Goal: Task Accomplishment & Management: Complete application form

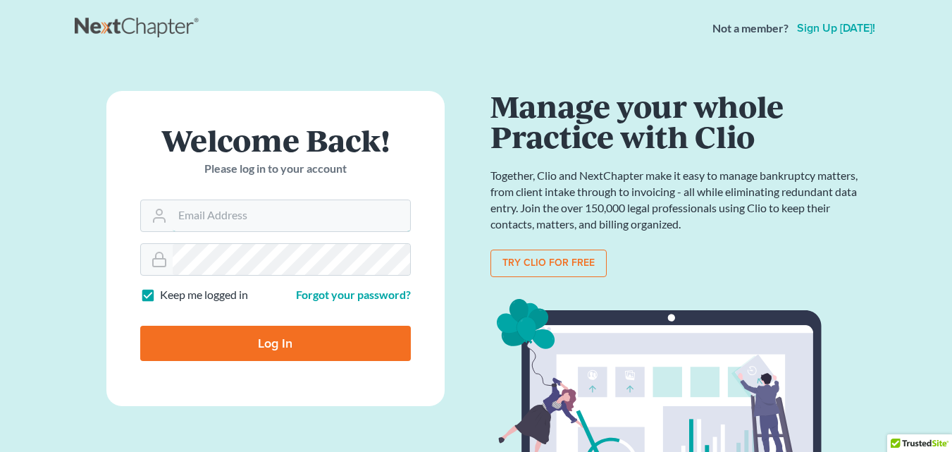
type input "[EMAIL_ADDRESS][DOMAIN_NAME]"
click at [272, 337] on input "Log In" at bounding box center [275, 343] width 271 height 35
type input "Thinking..."
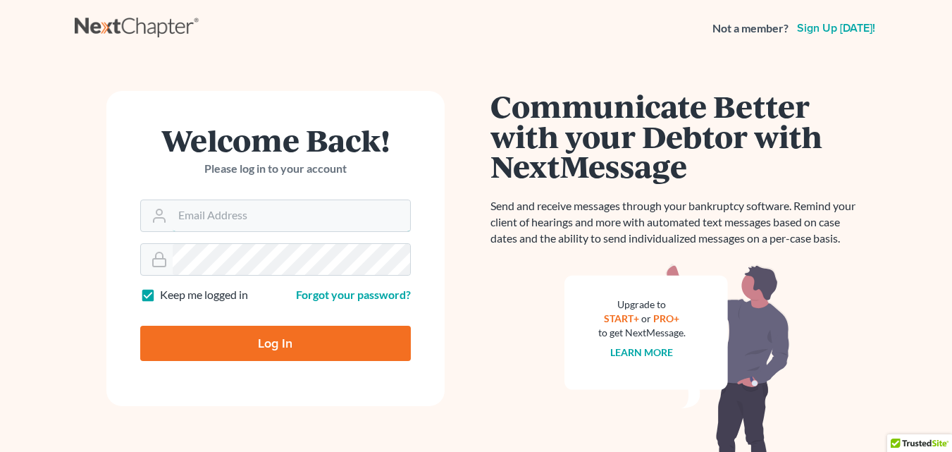
type input "[EMAIL_ADDRESS][DOMAIN_NAME]"
click at [243, 336] on input "Log In" at bounding box center [275, 343] width 271 height 35
type input "Thinking..."
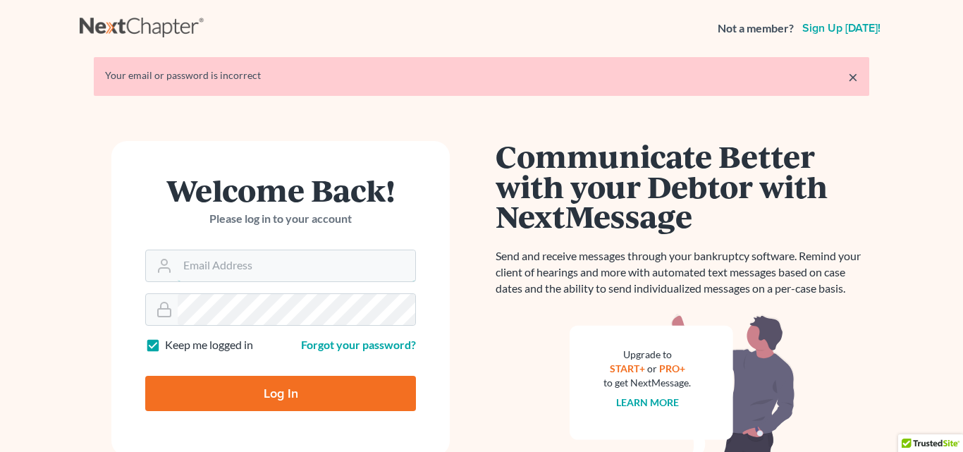
type input "[EMAIL_ADDRESS][DOMAIN_NAME]"
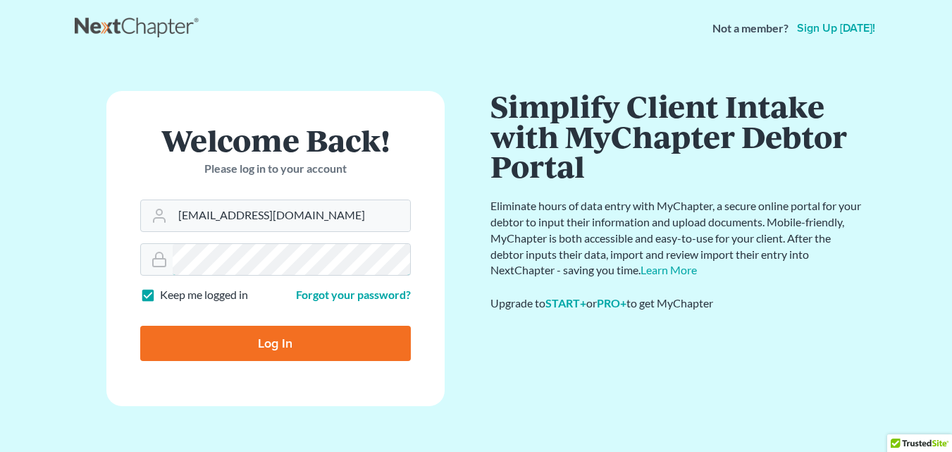
click at [224, 309] on form "Welcome Back! Please log in to your account Email Address llaughland@aol.com Pa…" at bounding box center [275, 248] width 338 height 315
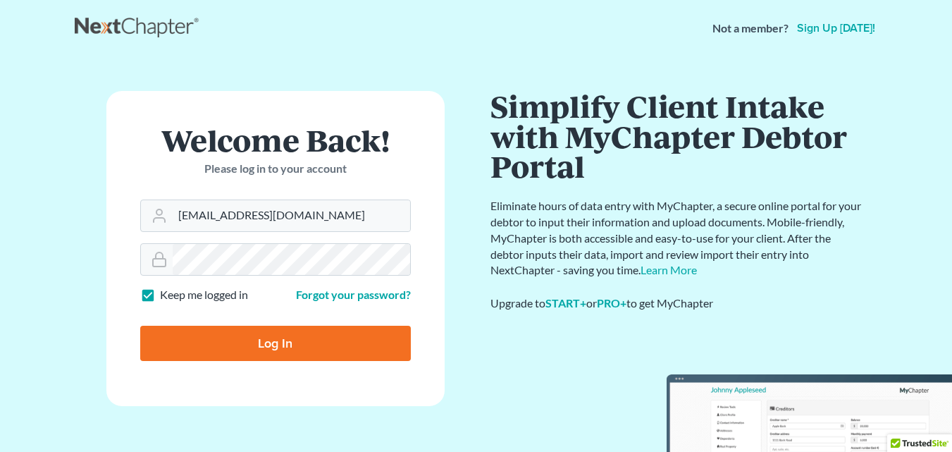
click at [262, 343] on input "Log In" at bounding box center [275, 343] width 271 height 35
type input "Thinking..."
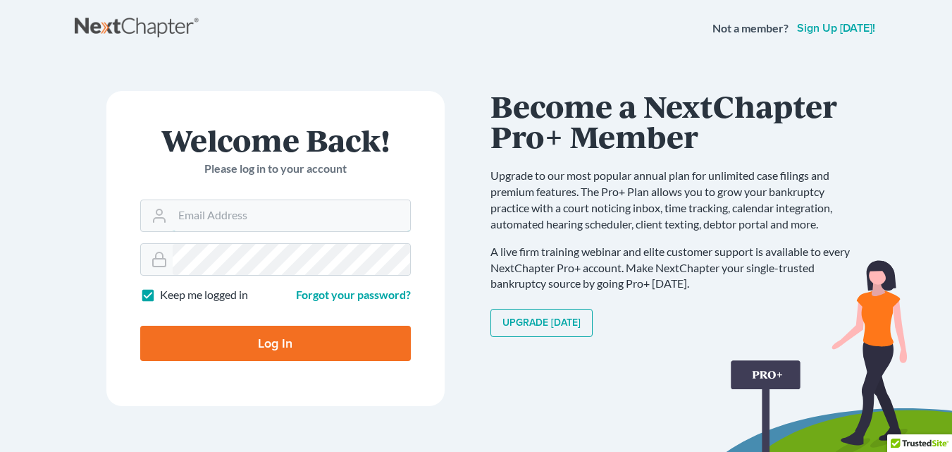
type input "[EMAIL_ADDRESS][DOMAIN_NAME]"
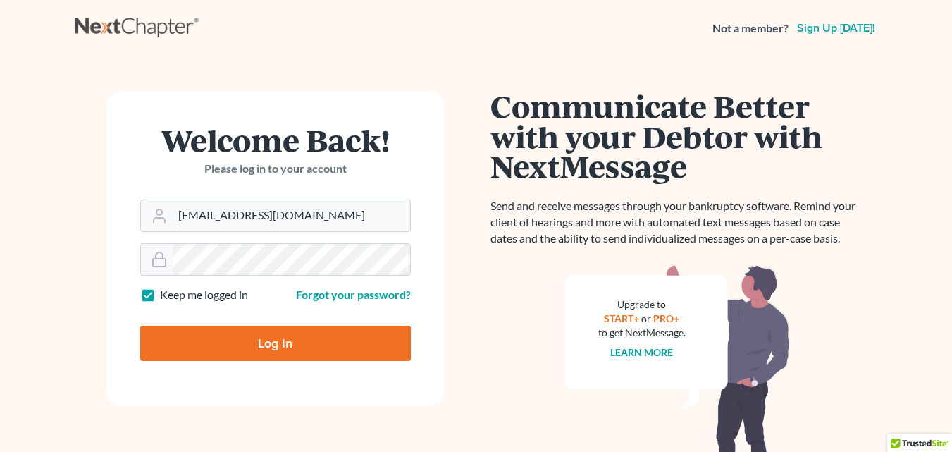
click at [190, 337] on input "Log In" at bounding box center [275, 343] width 271 height 35
type input "Thinking..."
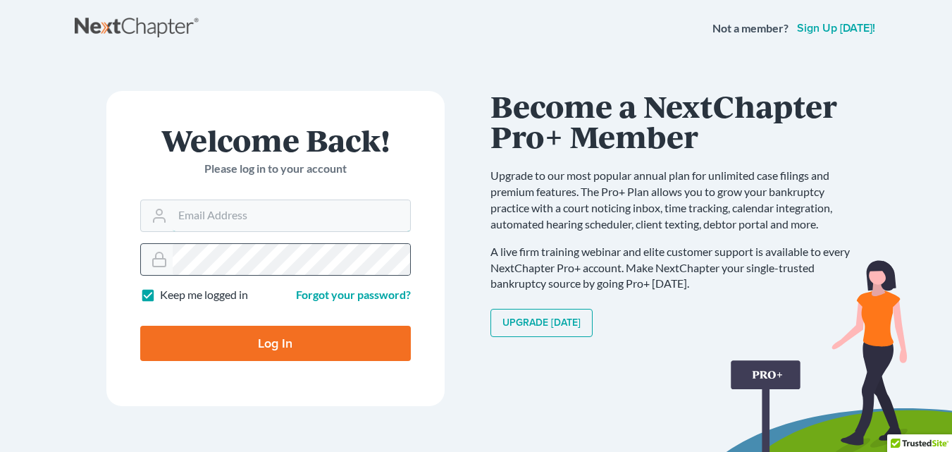
type input "[EMAIL_ADDRESS][DOMAIN_NAME]"
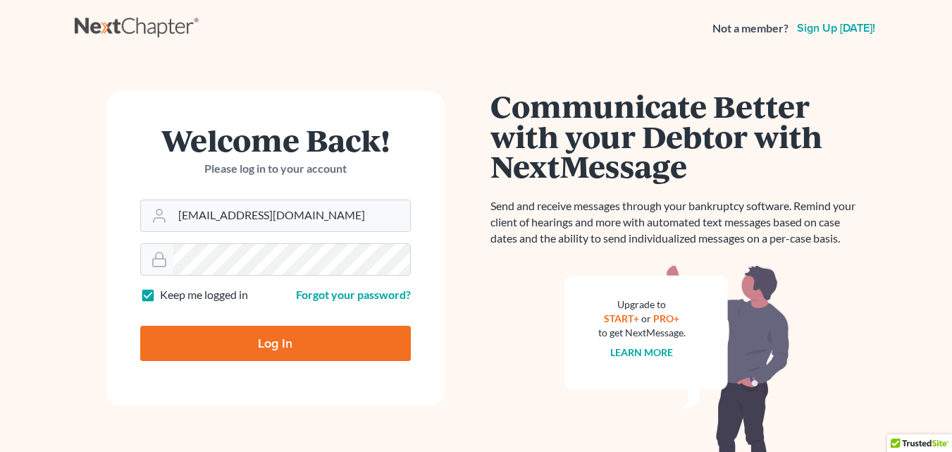
click at [201, 343] on input "Log In" at bounding box center [275, 343] width 271 height 35
type input "Thinking..."
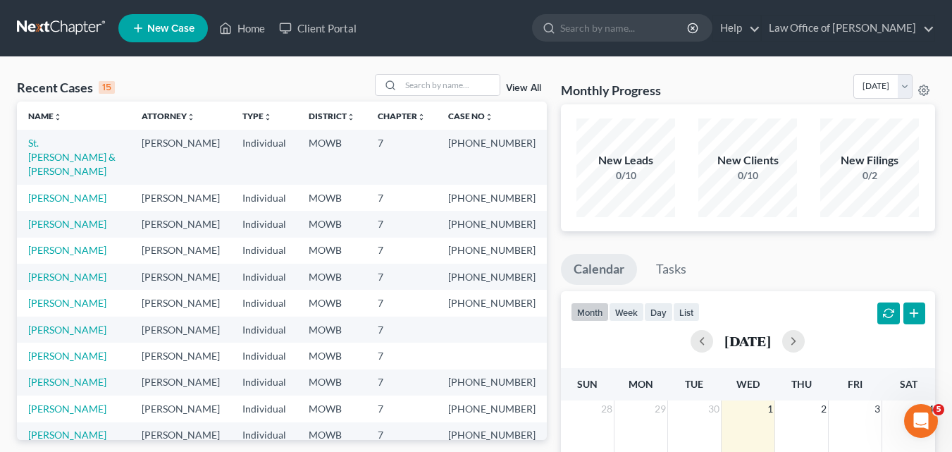
click at [161, 27] on span "New Case" at bounding box center [170, 28] width 47 height 11
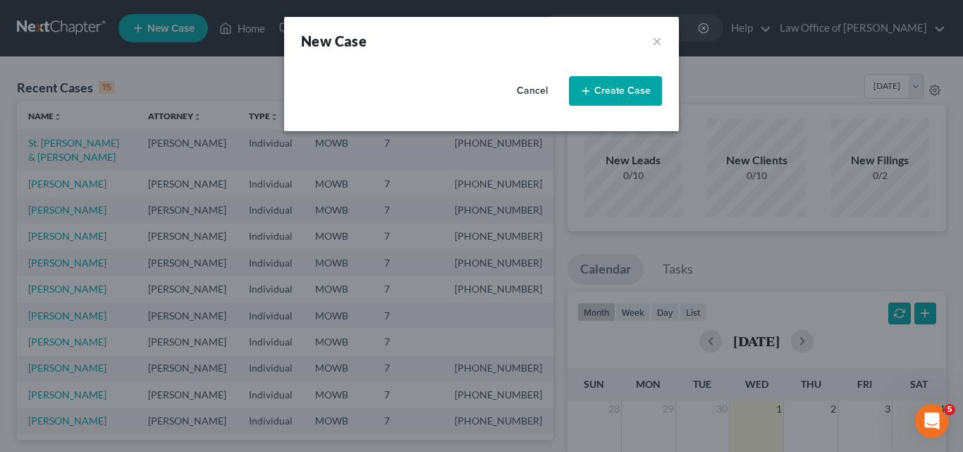
select select "46"
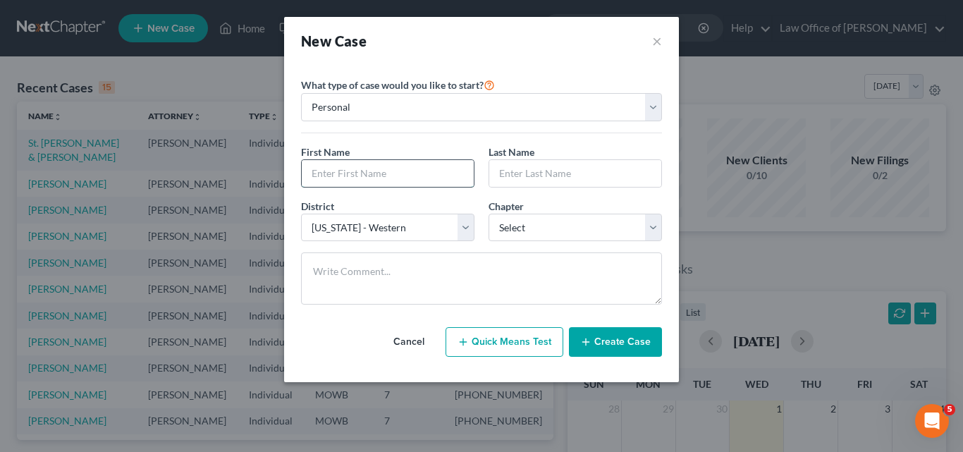
click at [339, 177] on input "text" at bounding box center [388, 173] width 172 height 27
click at [654, 111] on select "Personal Business" at bounding box center [481, 107] width 361 height 28
click at [301, 93] on select "Personal Business" at bounding box center [481, 107] width 361 height 28
click at [325, 171] on input "text" at bounding box center [388, 173] width 172 height 27
type input "Jessica"
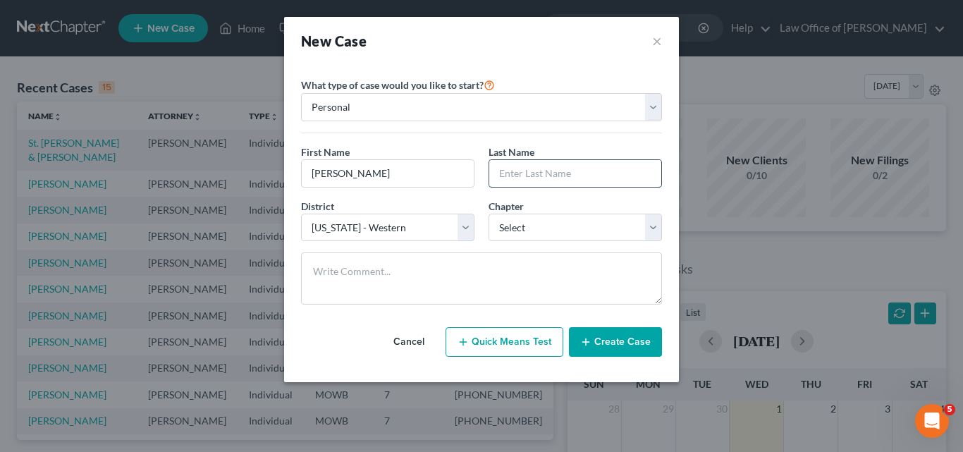
drag, startPoint x: 520, startPoint y: 179, endPoint x: 512, endPoint y: 175, distance: 8.8
click at [517, 178] on input "text" at bounding box center [575, 173] width 172 height 27
type input "Boerckel"
click at [654, 223] on select "Select 7 11 12 13" at bounding box center [575, 228] width 173 height 28
select select "0"
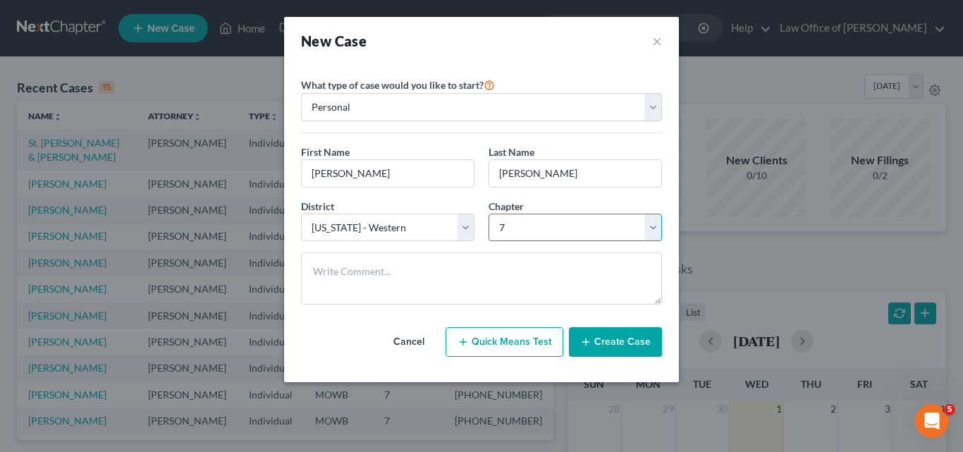
click at [489, 214] on select "Select 7 11 12 13" at bounding box center [575, 228] width 173 height 28
click at [625, 343] on button "Create Case" at bounding box center [615, 342] width 93 height 30
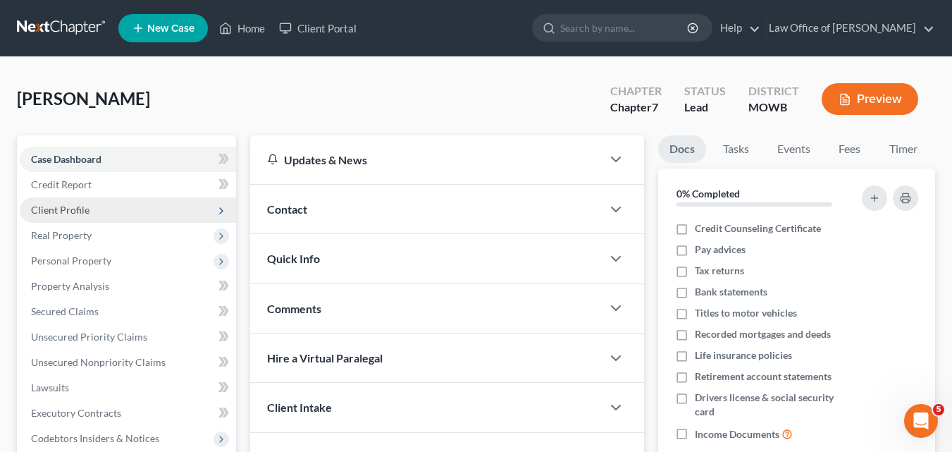
click at [96, 211] on span "Client Profile" at bounding box center [128, 209] width 216 height 25
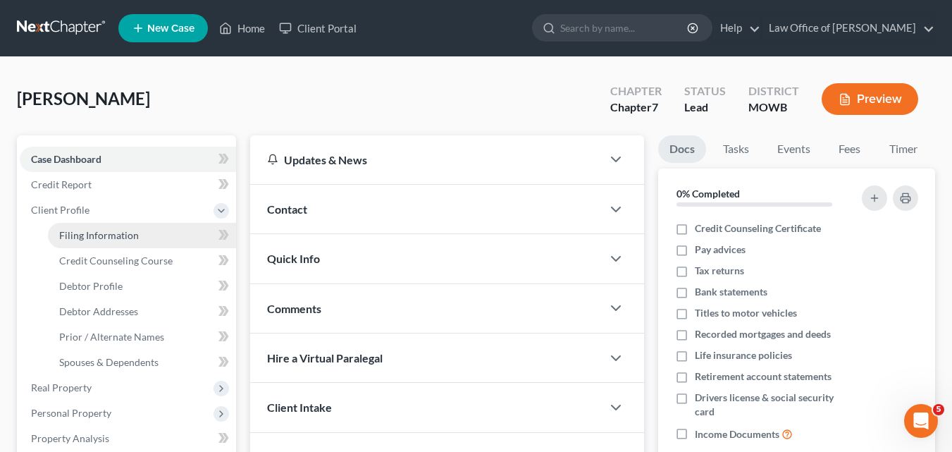
click at [106, 233] on span "Filing Information" at bounding box center [99, 235] width 80 height 12
select select "1"
select select "0"
select select "46"
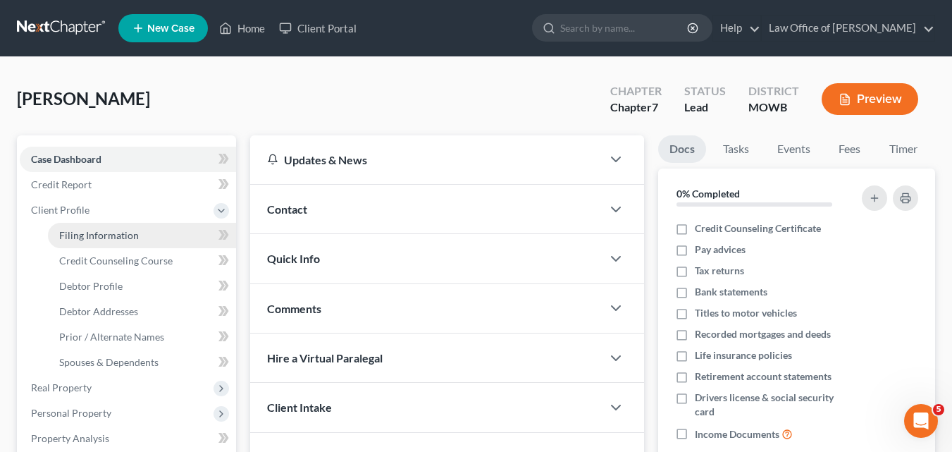
select select "26"
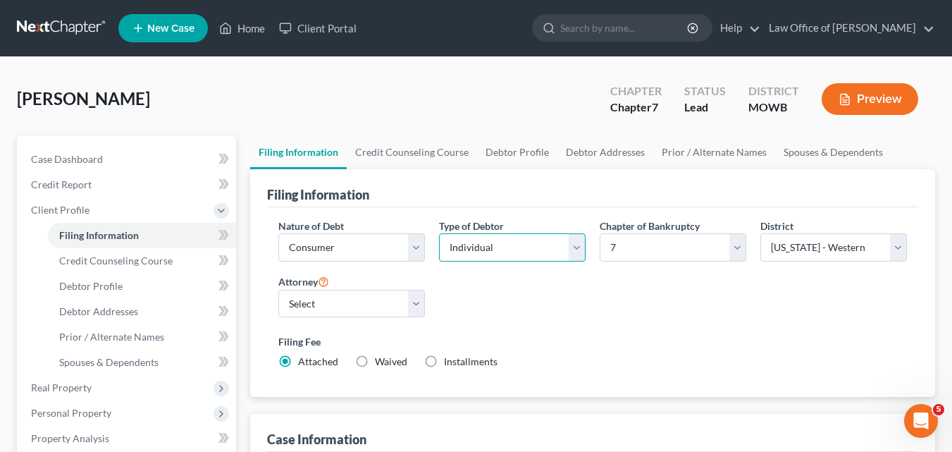
click at [579, 245] on select "Select Individual Joint" at bounding box center [512, 247] width 147 height 28
select select "1"
click at [439, 262] on select "Select Individual Joint" at bounding box center [512, 247] width 147 height 28
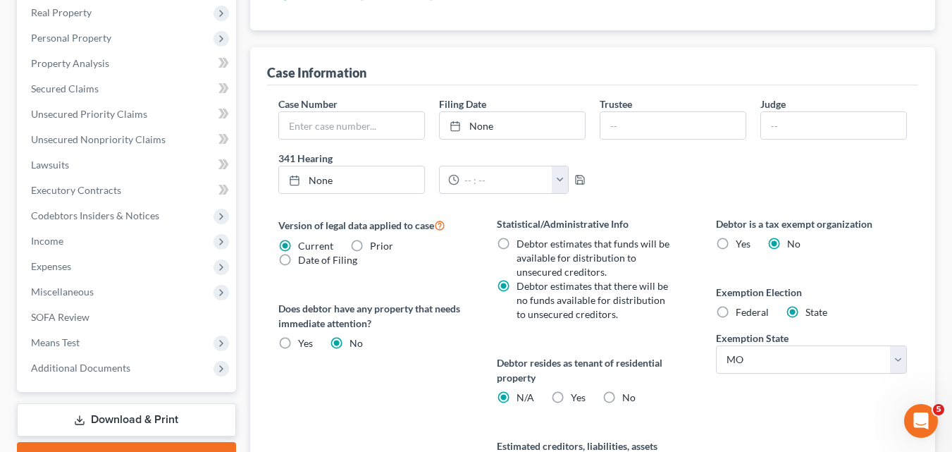
scroll to position [493, 0]
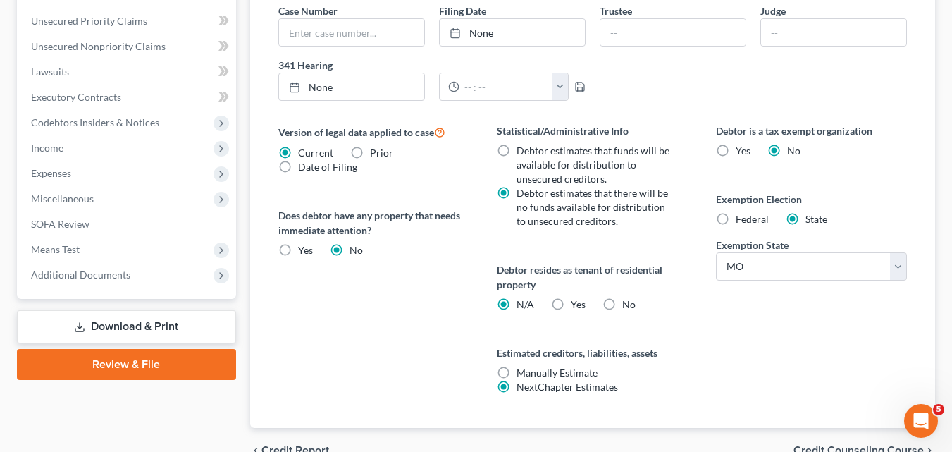
click at [622, 305] on label "No" at bounding box center [628, 304] width 13 height 14
click at [628, 305] on input "No" at bounding box center [632, 301] width 9 height 9
radio input "true"
radio input "false"
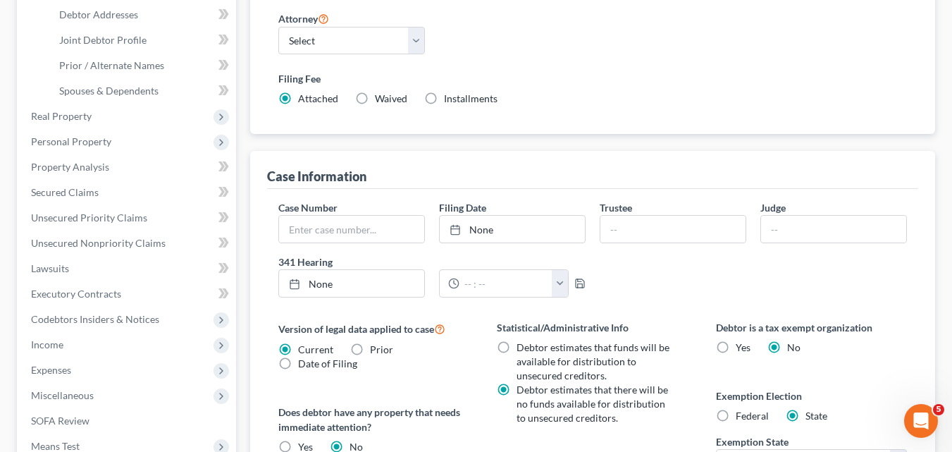
scroll to position [0, 0]
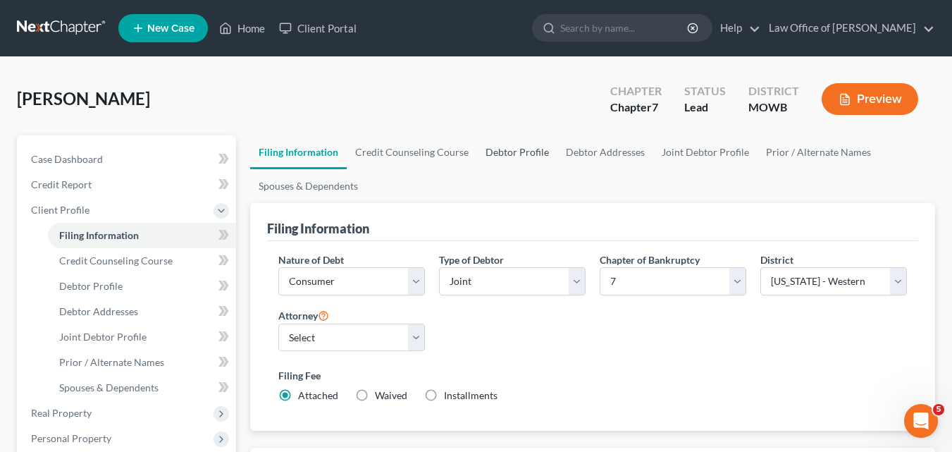
click at [521, 152] on link "Debtor Profile" at bounding box center [517, 152] width 80 height 34
select select "1"
select select "0"
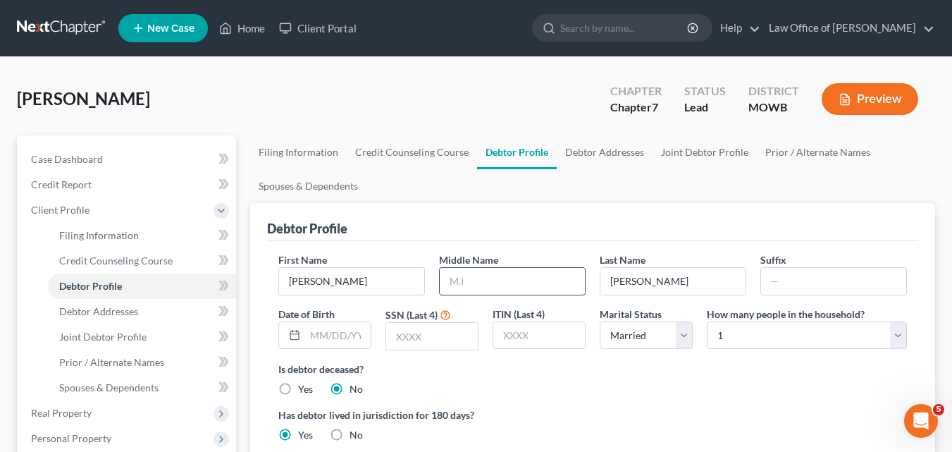
click at [463, 281] on input "text" at bounding box center [512, 281] width 145 height 27
type input "Ruth"
click at [398, 336] on input "text" at bounding box center [432, 336] width 92 height 27
type input "8558"
click at [900, 337] on select "Select 1 2 3 4 5 6 7 8 9 10 11 12 13 14 15 16 17 18 19 20" at bounding box center [807, 335] width 200 height 28
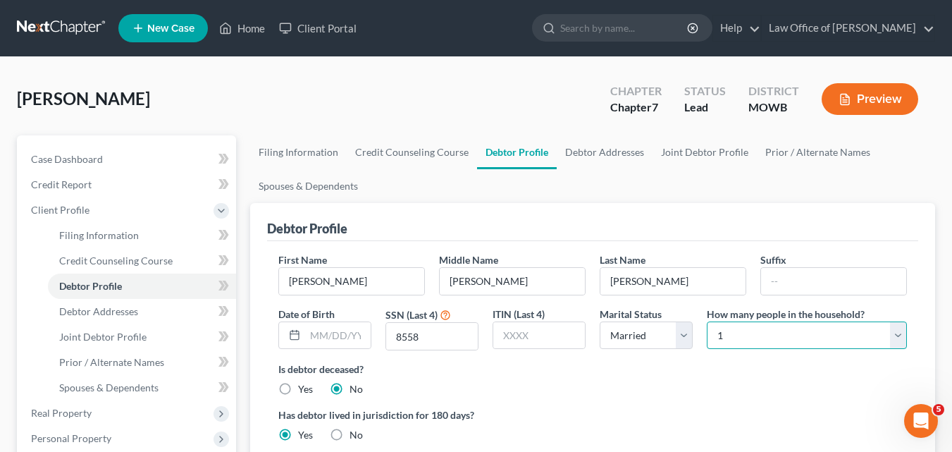
select select "4"
click at [707, 321] on select "Select 1 2 3 4 5 6 7 8 9 10 11 12 13 14 15 16 17 18 19 20" at bounding box center [807, 335] width 200 height 28
click at [591, 153] on link "Debtor Addresses" at bounding box center [605, 152] width 96 height 34
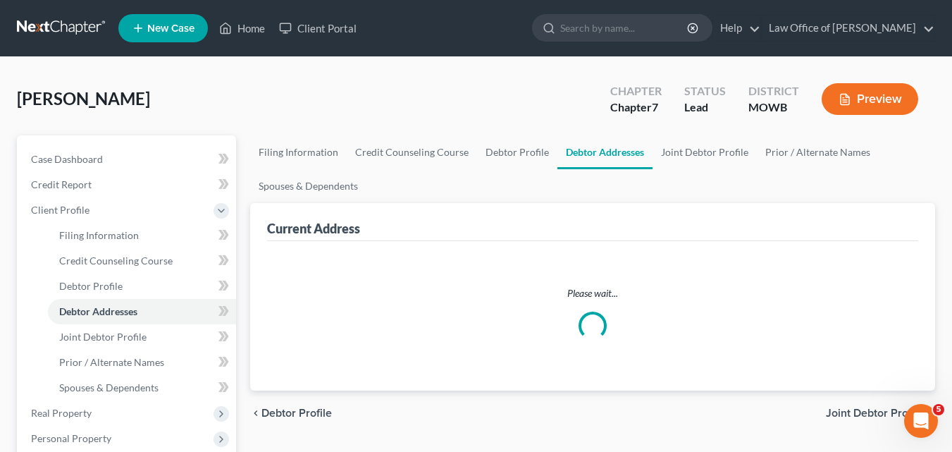
select select "0"
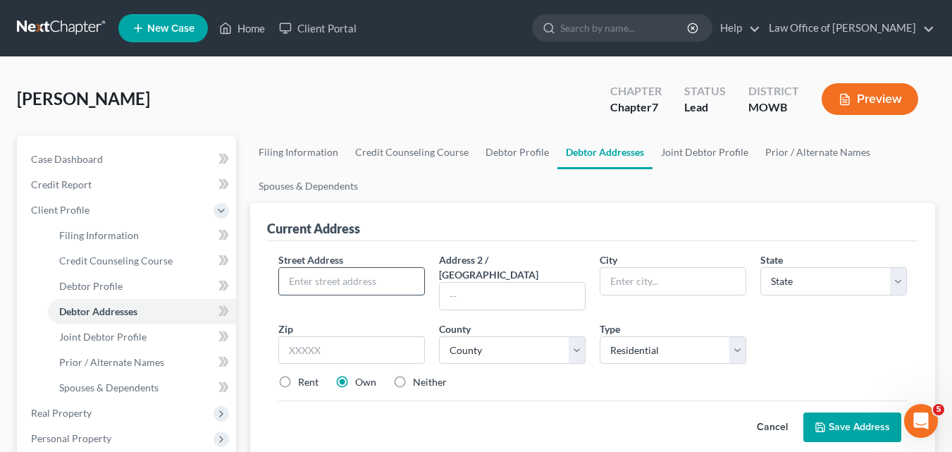
click at [300, 280] on input "text" at bounding box center [351, 281] width 145 height 27
type input "379 Oil Lane"
click at [627, 285] on input "text" at bounding box center [673, 281] width 145 height 27
type input "Belton"
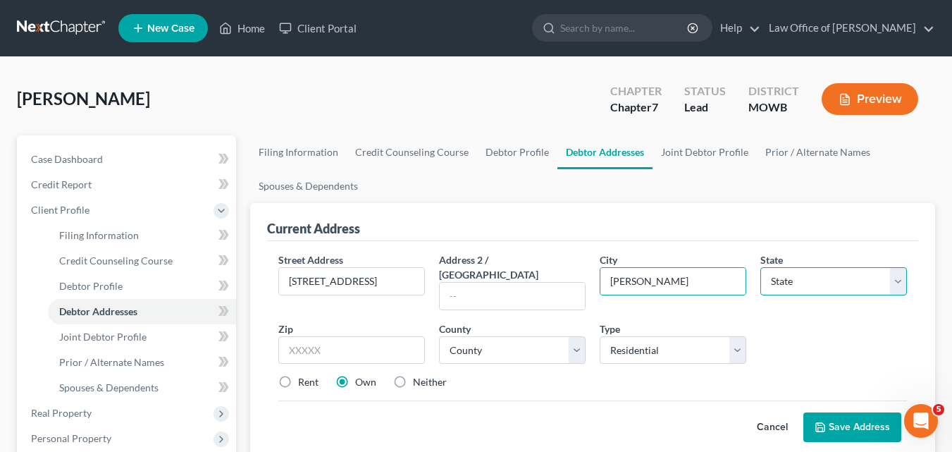
select select "26"
type input "64012"
type input "Belton"
click at [575, 337] on select "County Adair County Andrew County Atchison County Audrain County Barry County B…" at bounding box center [512, 350] width 147 height 28
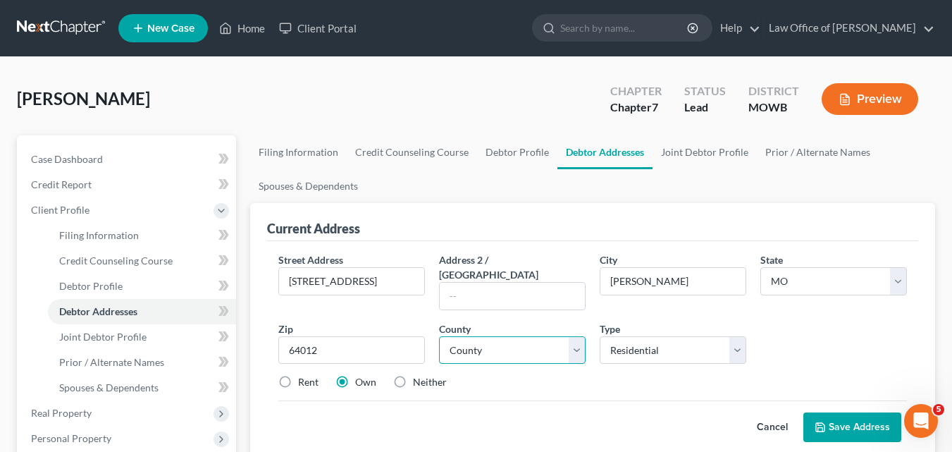
select select "18"
click at [439, 336] on select "County Adair County Andrew County Atchison County Audrain County Barry County B…" at bounding box center [512, 350] width 147 height 28
click at [736, 336] on select "Select Residential Mailing Rental Business" at bounding box center [673, 350] width 147 height 28
click at [600, 336] on select "Select Residential Mailing Rental Business" at bounding box center [673, 350] width 147 height 28
click at [413, 375] on label "Neither" at bounding box center [430, 382] width 34 height 14
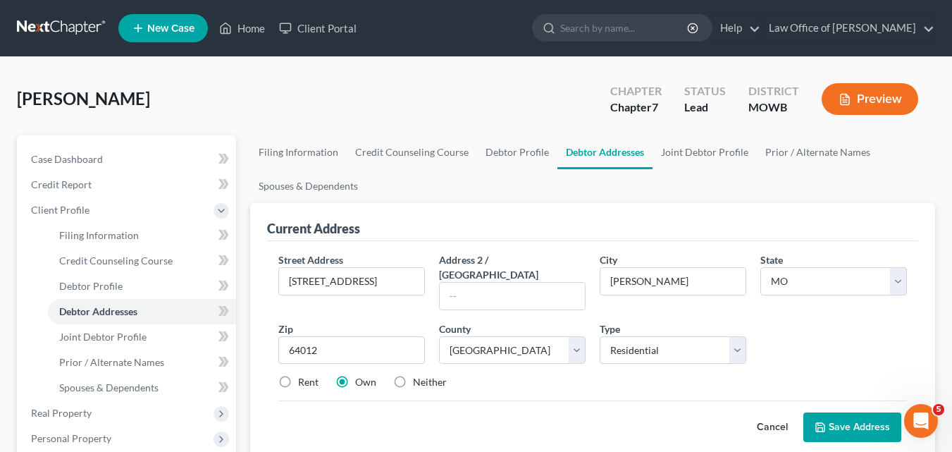
click at [419, 375] on input "Neither" at bounding box center [423, 379] width 9 height 9
radio input "true"
click at [355, 375] on label "Own" at bounding box center [365, 382] width 21 height 14
click at [361, 375] on input "Own" at bounding box center [365, 379] width 9 height 9
radio input "true"
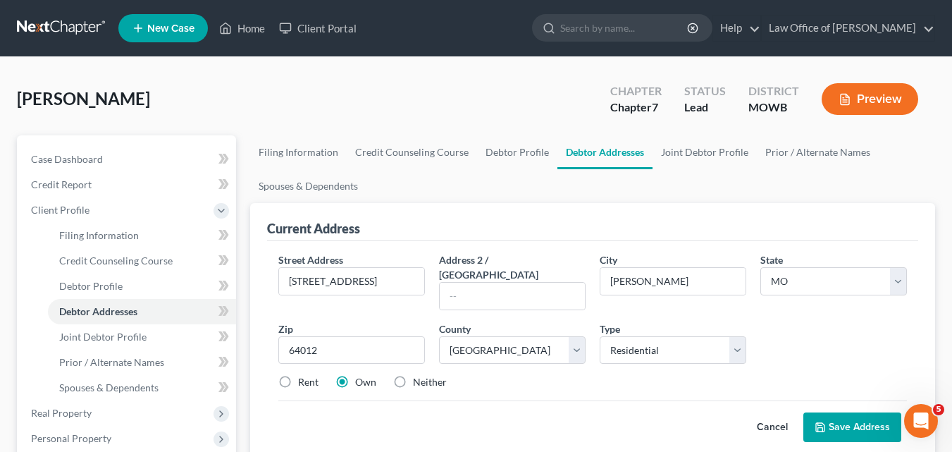
click at [854, 412] on button "Save Address" at bounding box center [853, 427] width 98 height 30
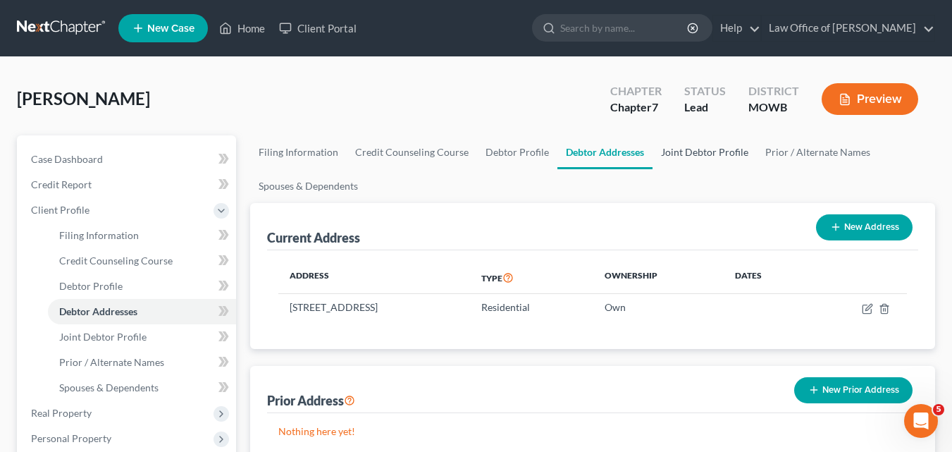
click at [702, 151] on link "Joint Debtor Profile" at bounding box center [705, 152] width 104 height 34
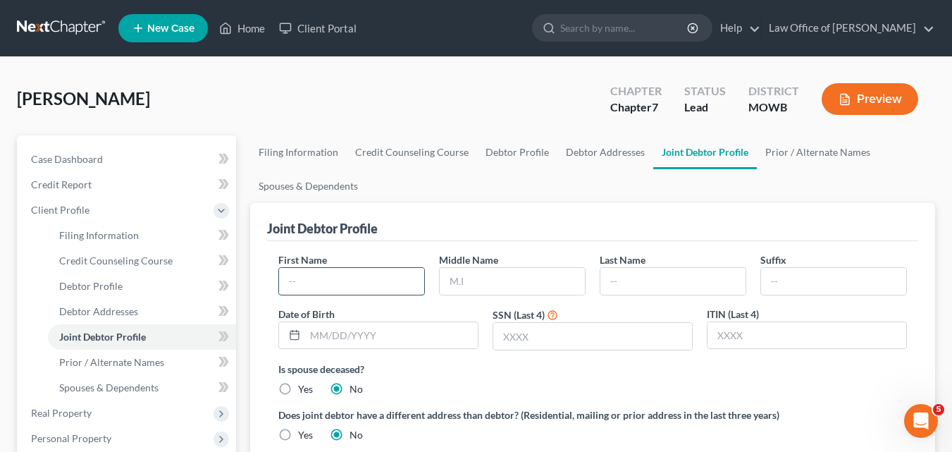
click at [295, 283] on input "text" at bounding box center [351, 281] width 145 height 27
type input "Austin"
click at [474, 279] on input "text" at bounding box center [512, 281] width 145 height 27
type input "J"
click at [620, 276] on input "text" at bounding box center [673, 281] width 145 height 27
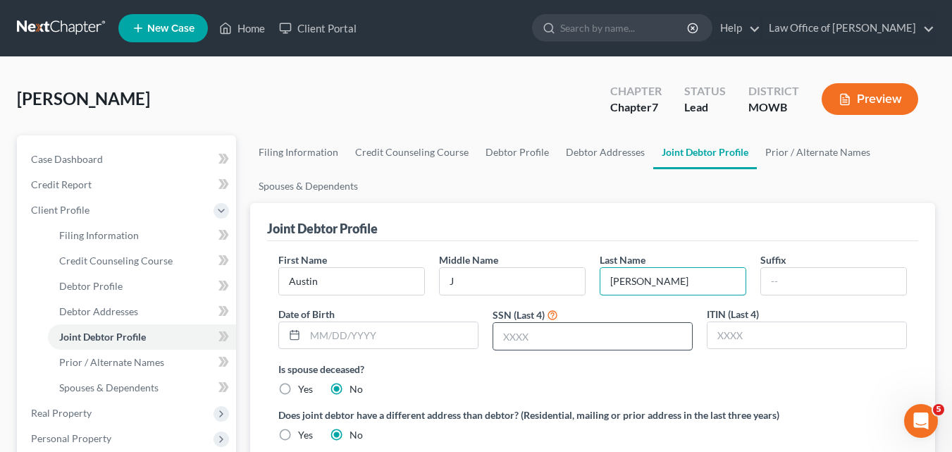
type input "Boerckel"
click at [506, 338] on input "text" at bounding box center [592, 336] width 199 height 27
type input "4204"
click at [802, 154] on link "Prior / Alternate Names" at bounding box center [818, 152] width 122 height 34
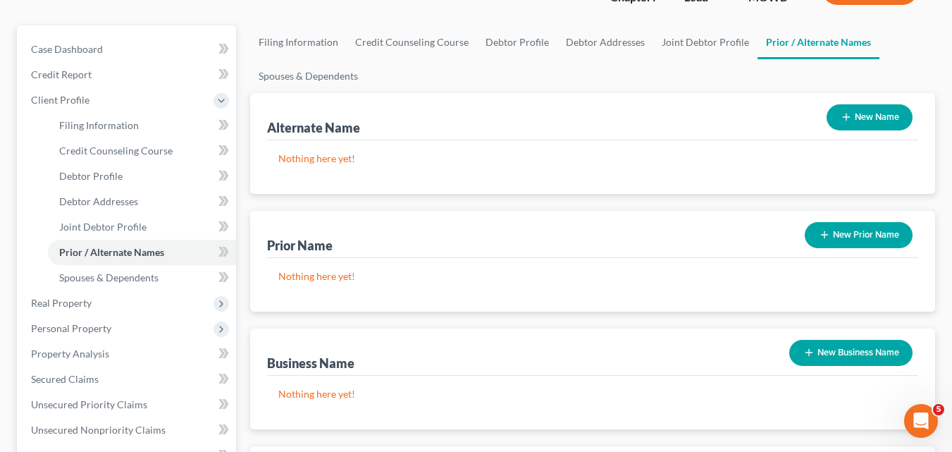
scroll to position [70, 0]
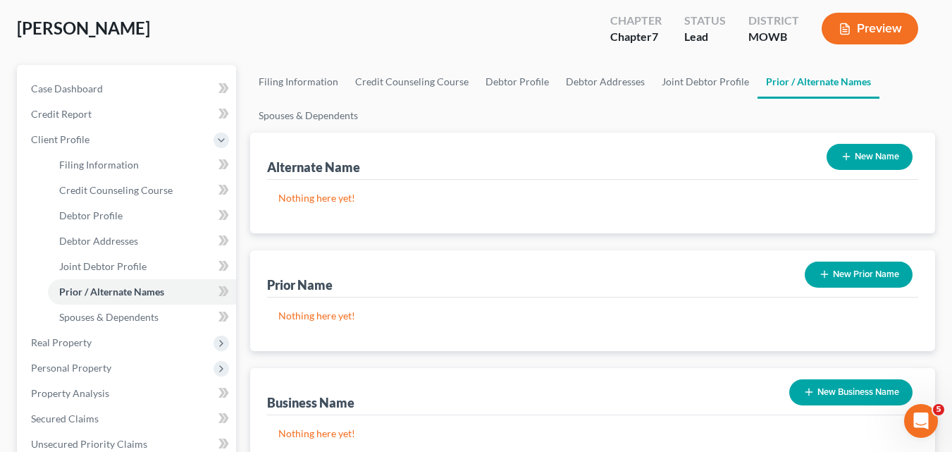
click at [849, 389] on button "New Business Name" at bounding box center [851, 392] width 123 height 26
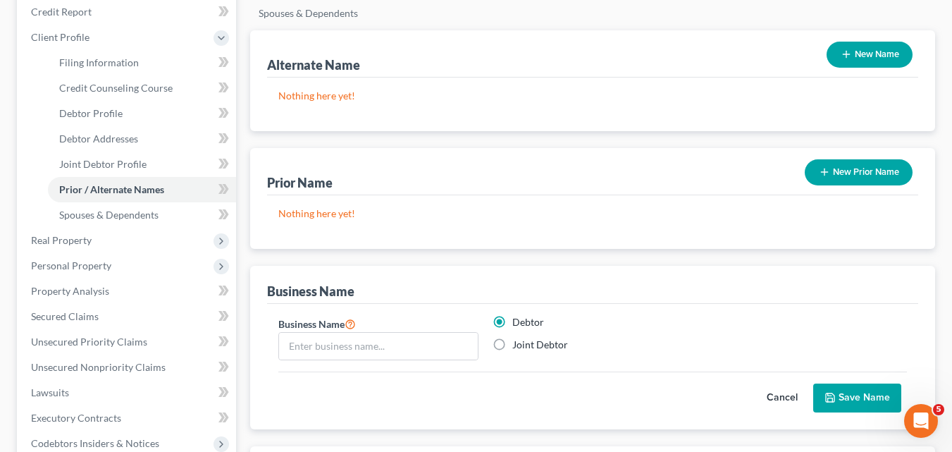
scroll to position [282, 0]
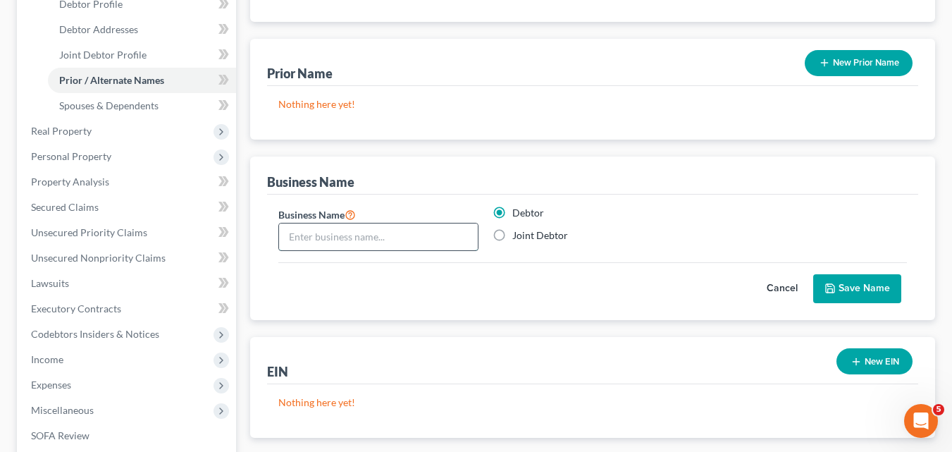
click at [306, 230] on input "text" at bounding box center [378, 236] width 199 height 27
type input "Jessica Boerckel"
click at [861, 284] on button "Save Name" at bounding box center [858, 289] width 88 height 30
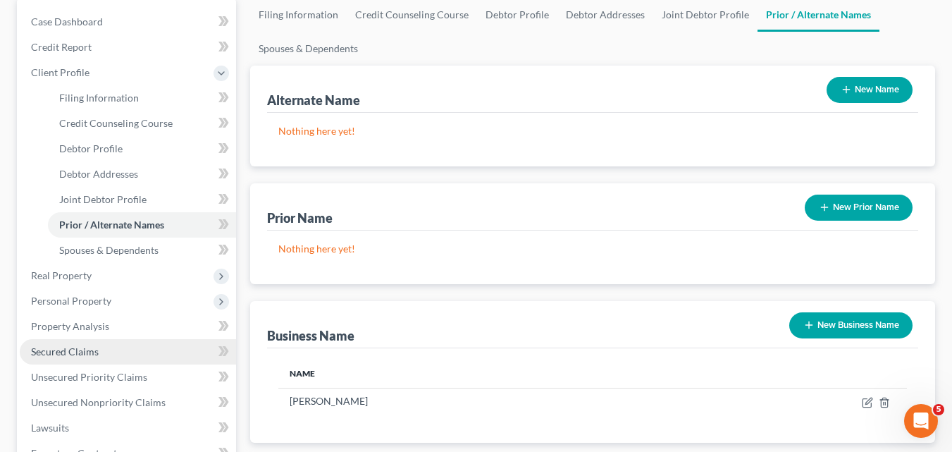
scroll to position [123, 0]
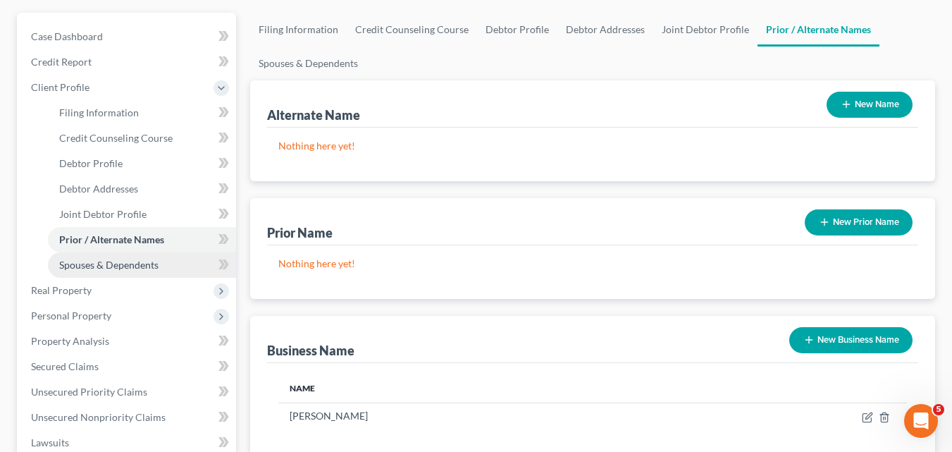
click at [114, 268] on span "Spouses & Dependents" at bounding box center [108, 265] width 99 height 12
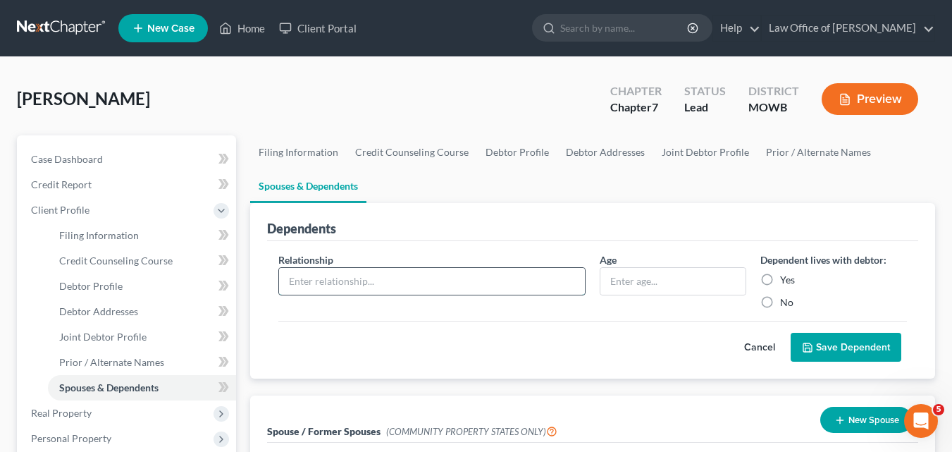
click at [316, 278] on input "text" at bounding box center [432, 281] width 306 height 27
type input "daughter"
click at [630, 278] on input "text" at bounding box center [673, 281] width 145 height 27
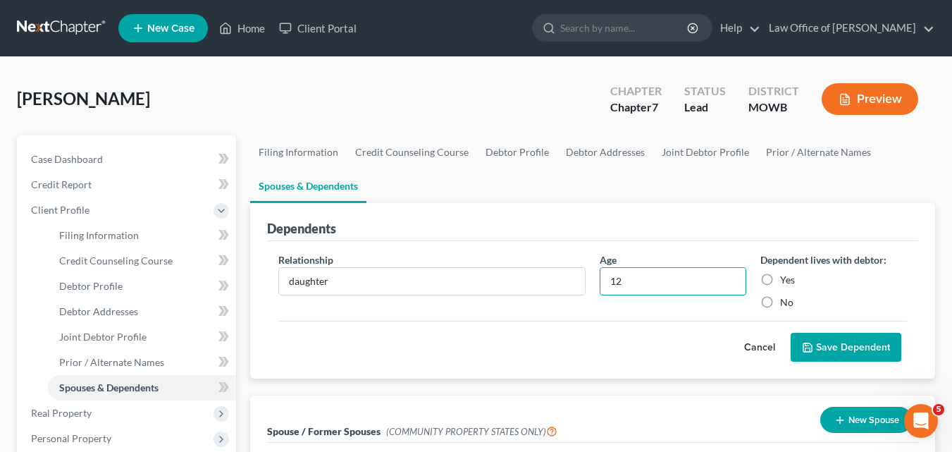
type input "12"
click at [780, 276] on label "Yes" at bounding box center [787, 280] width 15 height 14
click at [786, 276] on input "Yes" at bounding box center [790, 277] width 9 height 9
radio input "true"
click at [831, 346] on button "Save Dependent" at bounding box center [846, 348] width 111 height 30
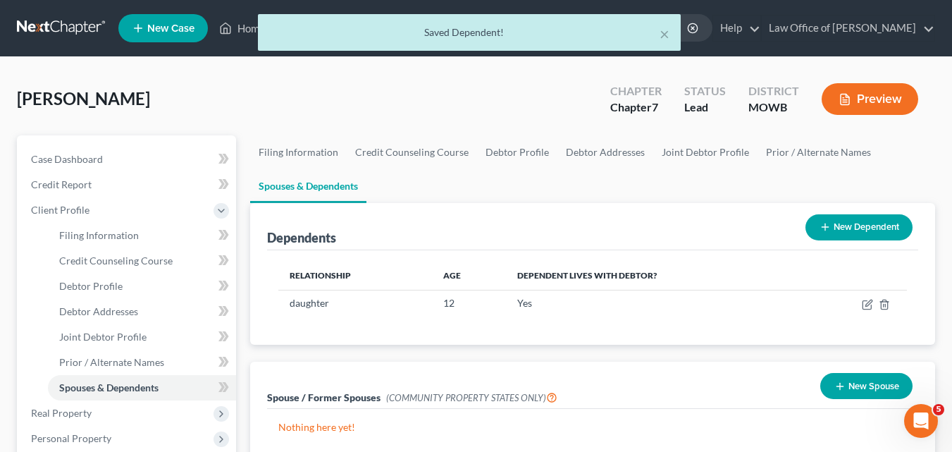
click at [838, 216] on button "New Dependent" at bounding box center [859, 227] width 107 height 26
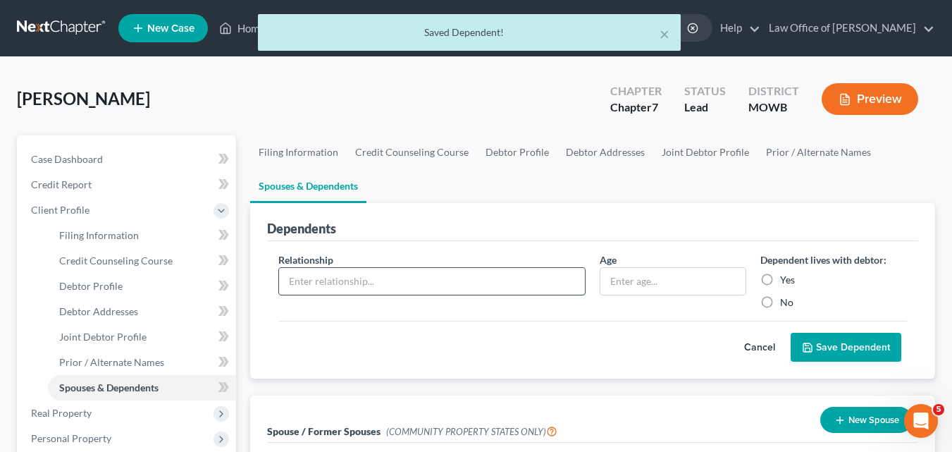
click at [286, 281] on input "text" at bounding box center [432, 281] width 306 height 27
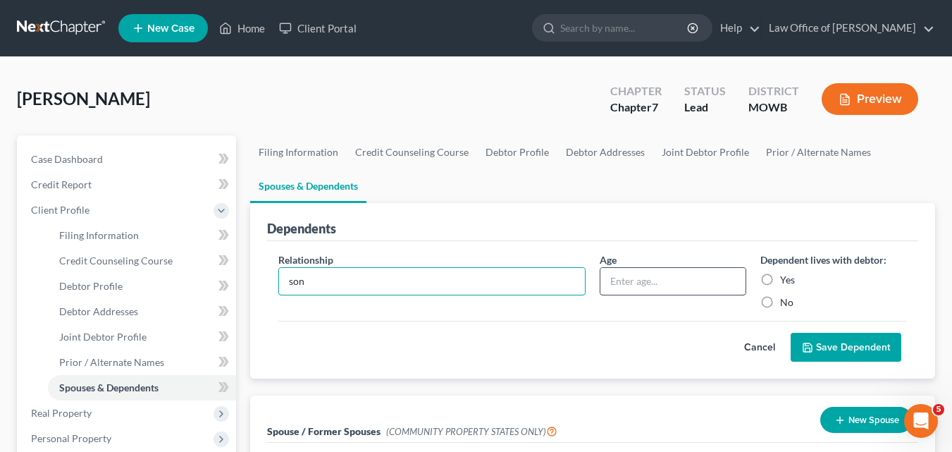
type input "son"
click at [615, 282] on input "text" at bounding box center [673, 281] width 145 height 27
type input "14"
click at [780, 280] on label "Yes" at bounding box center [787, 280] width 15 height 14
click at [786, 280] on input "Yes" at bounding box center [790, 277] width 9 height 9
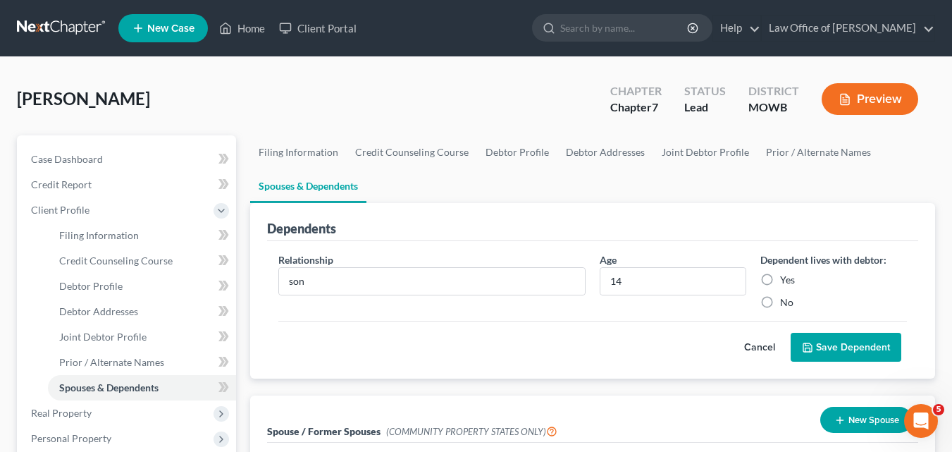
radio input "true"
click at [829, 338] on button "Save Dependent" at bounding box center [846, 348] width 111 height 30
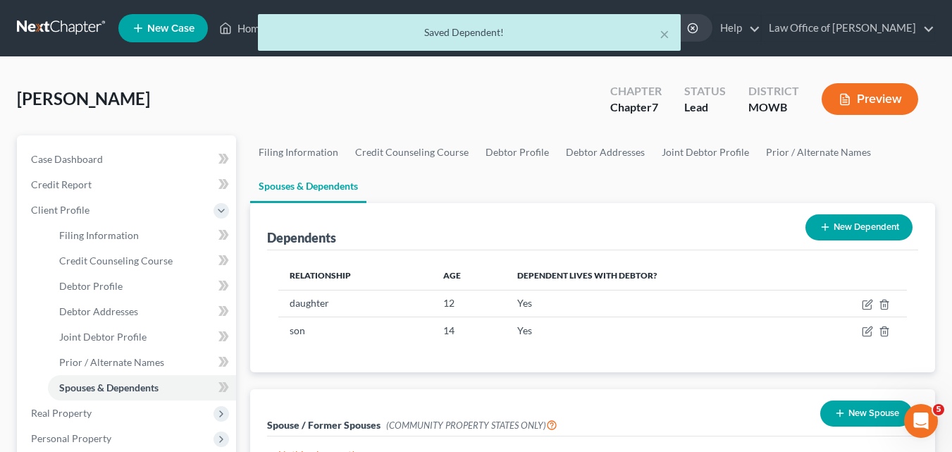
click at [828, 222] on icon at bounding box center [825, 226] width 11 height 11
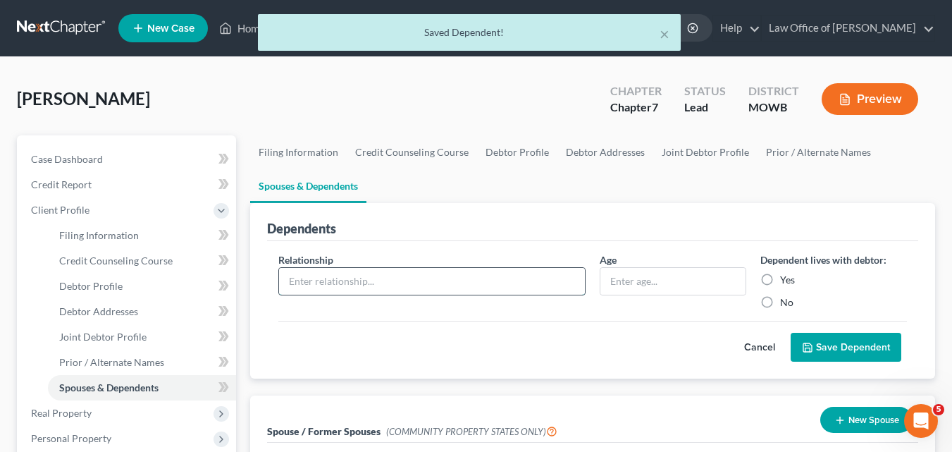
click at [327, 276] on input "text" at bounding box center [432, 281] width 306 height 27
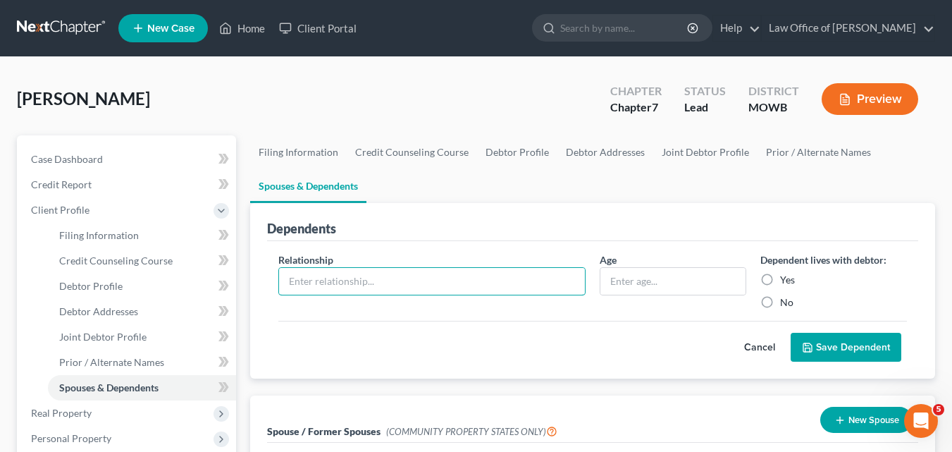
type input "son"
click at [622, 278] on input "text" at bounding box center [673, 281] width 145 height 27
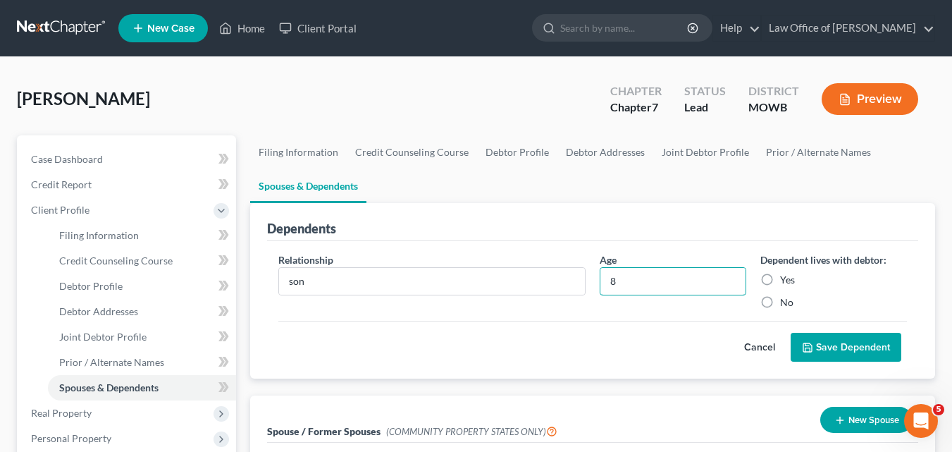
type input "8"
click at [780, 277] on label "Yes" at bounding box center [787, 280] width 15 height 14
click at [786, 277] on input "Yes" at bounding box center [790, 277] width 9 height 9
radio input "true"
click at [847, 347] on button "Save Dependent" at bounding box center [846, 348] width 111 height 30
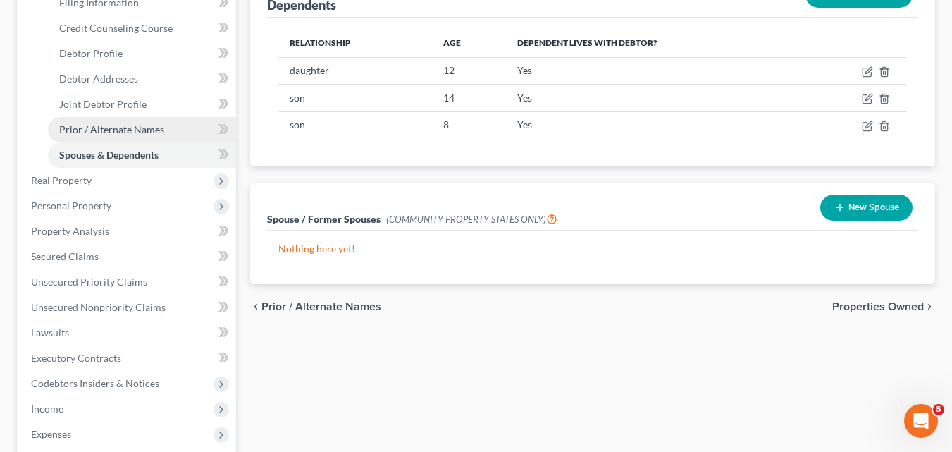
scroll to position [211, 0]
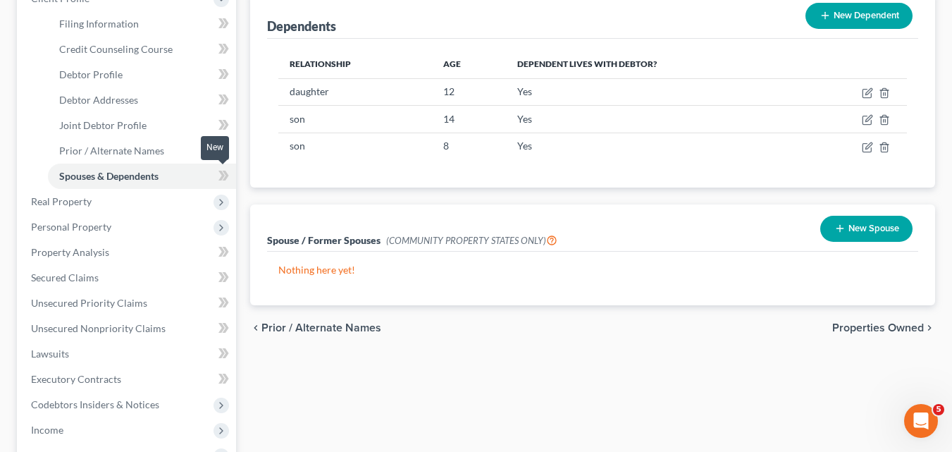
click at [221, 175] on icon at bounding box center [222, 176] width 6 height 10
click at [229, 175] on span at bounding box center [223, 177] width 25 height 21
click at [221, 153] on icon at bounding box center [222, 150] width 6 height 10
click at [228, 149] on icon at bounding box center [225, 150] width 6 height 10
click at [220, 127] on icon at bounding box center [224, 125] width 11 height 18
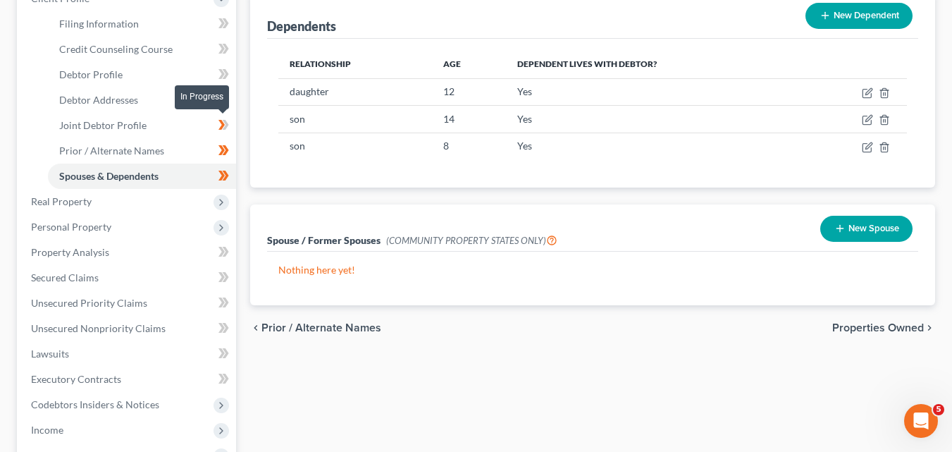
click at [227, 124] on icon at bounding box center [225, 125] width 6 height 10
click at [219, 100] on icon at bounding box center [224, 100] width 11 height 18
click at [226, 100] on icon at bounding box center [225, 99] width 6 height 10
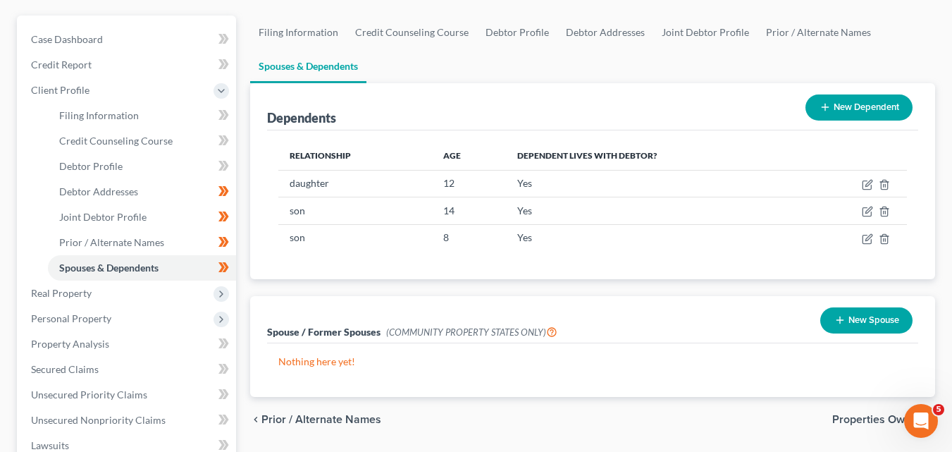
scroll to position [70, 0]
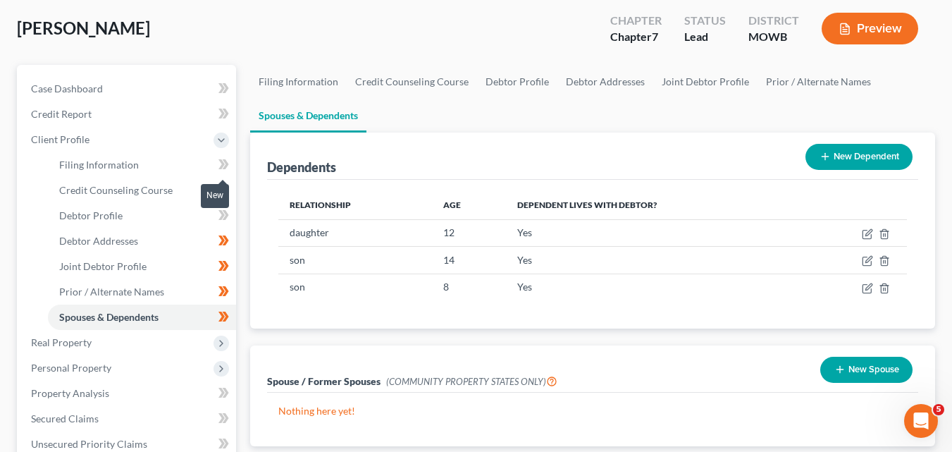
click at [221, 165] on icon at bounding box center [224, 165] width 11 height 18
click at [228, 164] on icon at bounding box center [225, 164] width 6 height 10
click at [220, 216] on icon at bounding box center [224, 216] width 11 height 18
click at [226, 215] on icon at bounding box center [225, 215] width 6 height 10
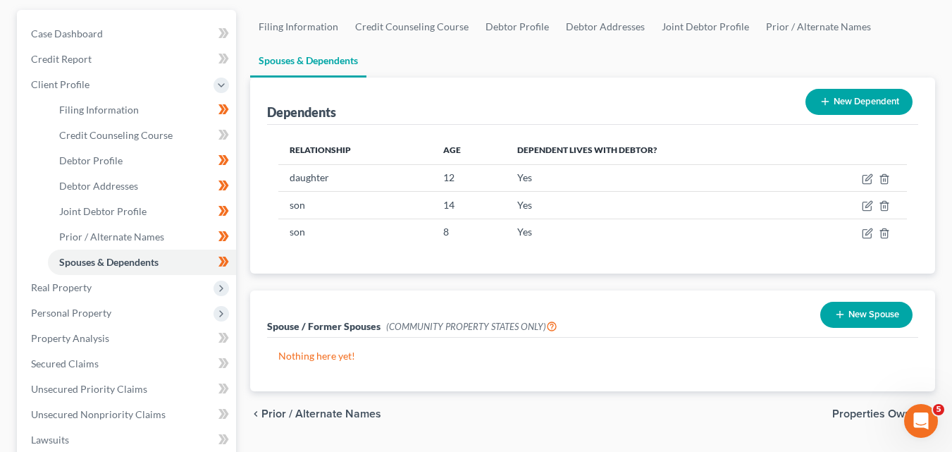
scroll to position [211, 0]
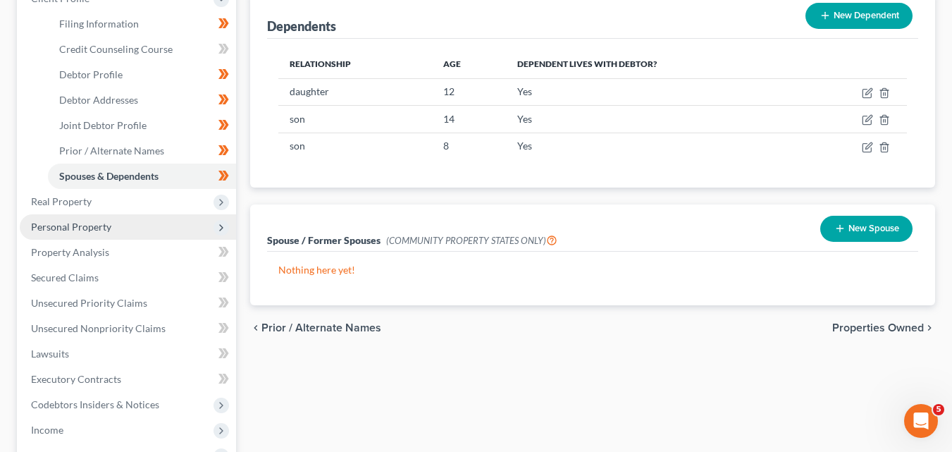
click at [94, 225] on span "Personal Property" at bounding box center [71, 227] width 80 height 12
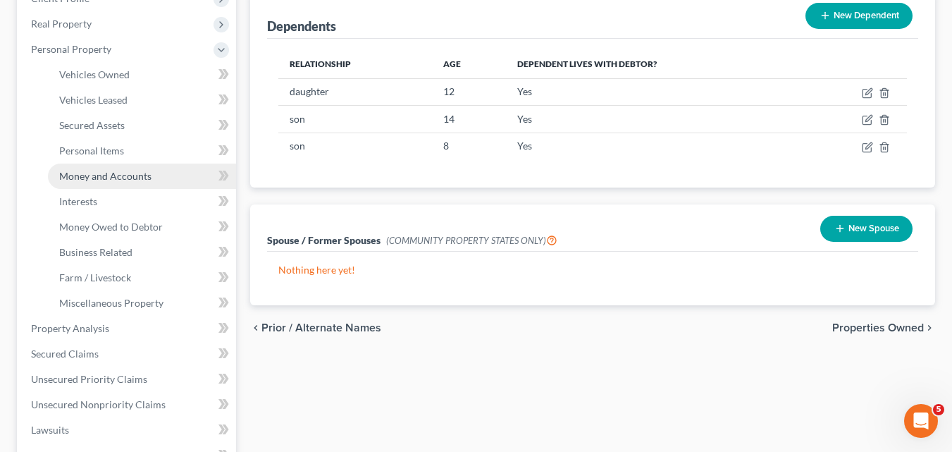
click at [105, 176] on span "Money and Accounts" at bounding box center [105, 176] width 92 height 12
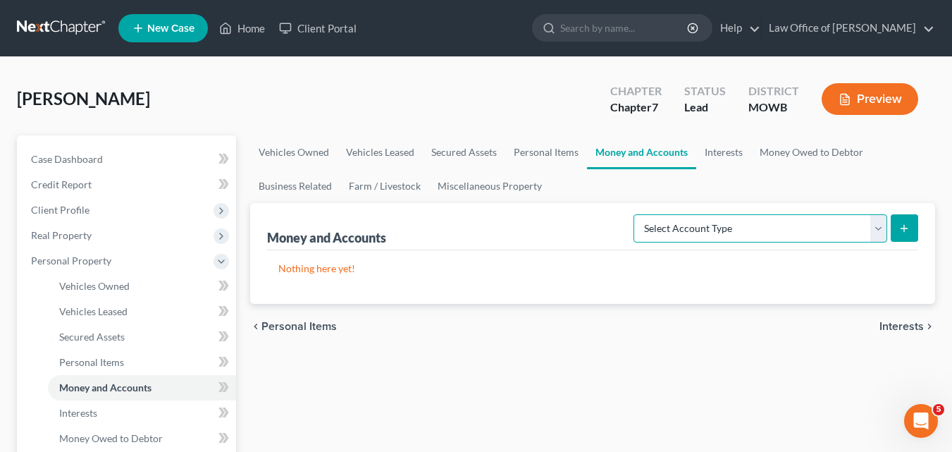
click at [879, 229] on select "Select Account Type Brokerage Cash on Hand Certificates of Deposit Checking Acc…" at bounding box center [761, 228] width 254 height 28
select select "checking"
click at [637, 214] on select "Select Account Type Brokerage Cash on Hand Certificates of Deposit Checking Acc…" at bounding box center [761, 228] width 254 height 28
click at [906, 227] on icon "submit" at bounding box center [904, 228] width 11 height 11
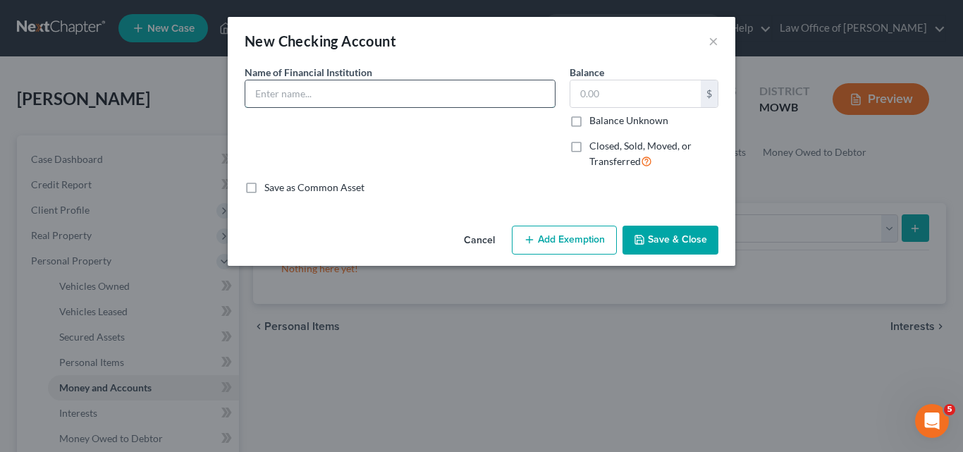
click at [262, 94] on input "text" at bounding box center [399, 93] width 309 height 27
type input "Community America CU in both debtor and jt. debtor names"
click at [584, 90] on input "text" at bounding box center [635, 93] width 130 height 27
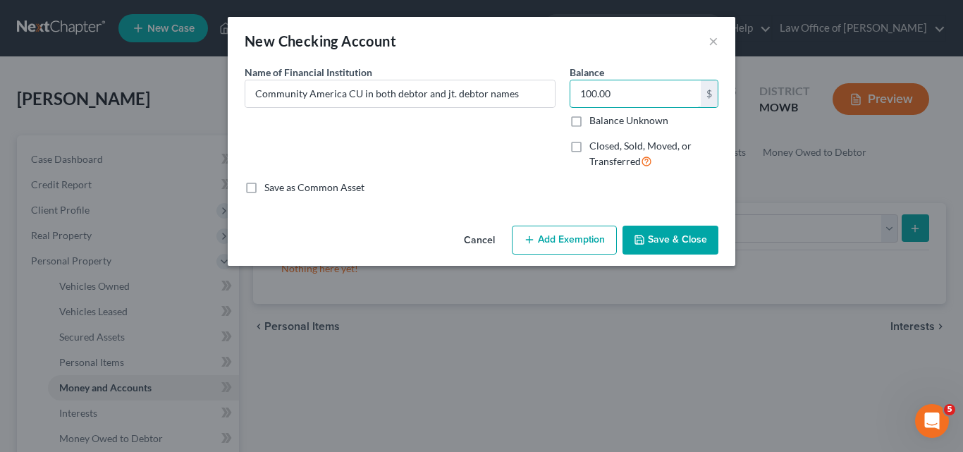
type input "100.00"
click at [559, 238] on button "Add Exemption" at bounding box center [564, 241] width 105 height 30
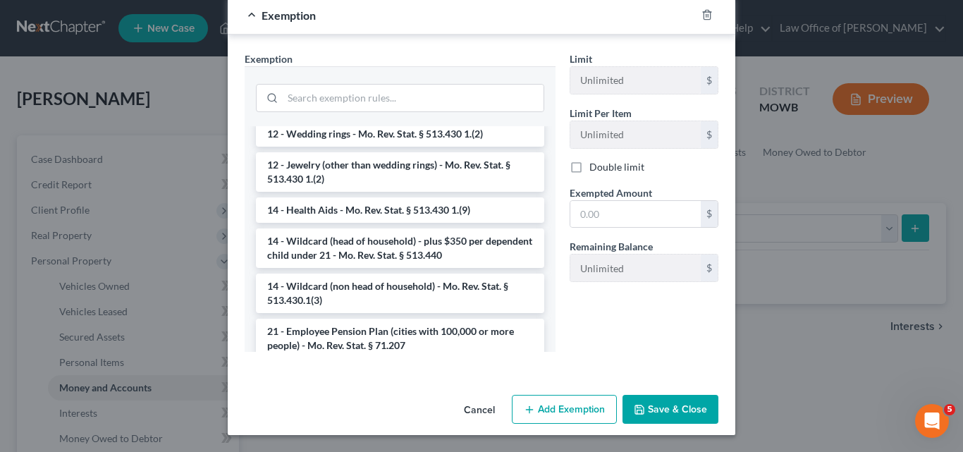
scroll to position [217, 0]
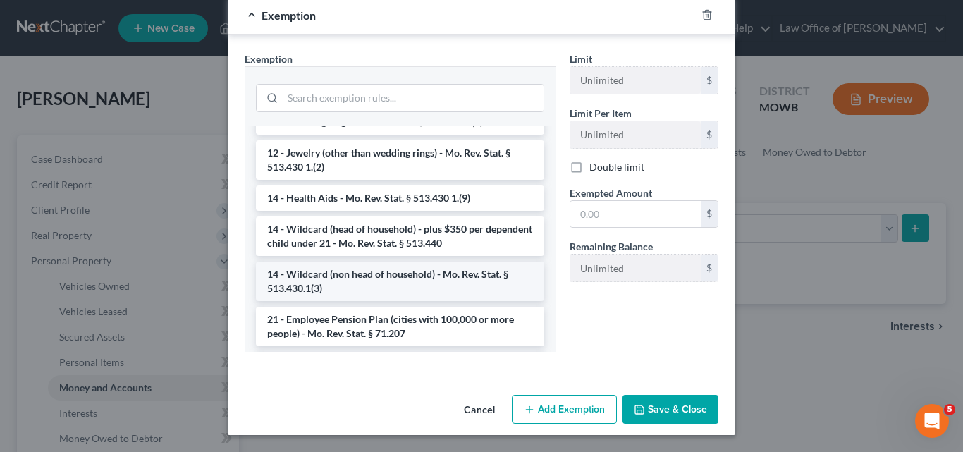
click at [444, 274] on li "14 - Wildcard (non head of household) - Mo. Rev. Stat. § 513.430.1(3)" at bounding box center [400, 281] width 288 height 39
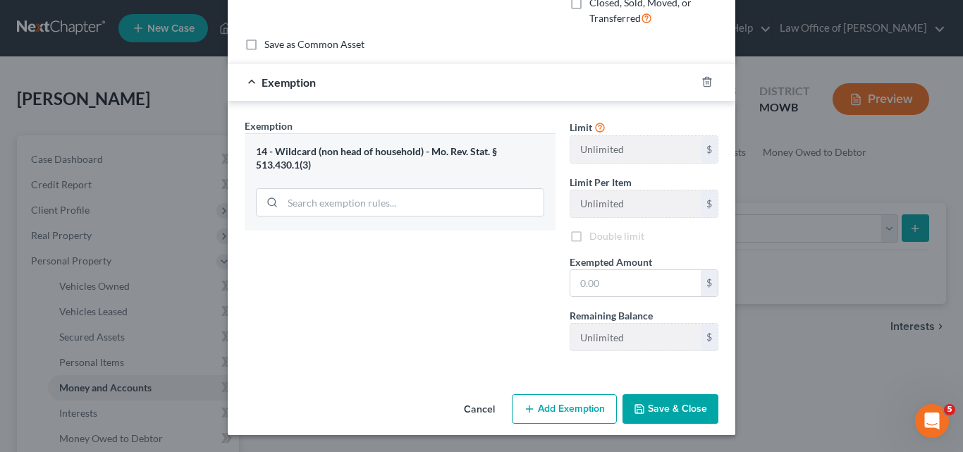
scroll to position [143, 0]
click at [575, 277] on input "text" at bounding box center [635, 283] width 130 height 27
type input "100.00"
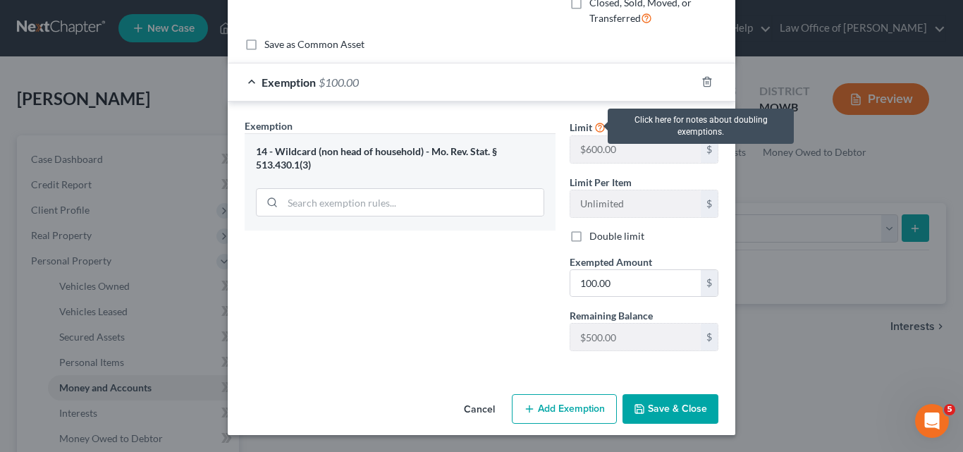
click at [595, 130] on icon at bounding box center [599, 126] width 11 height 13
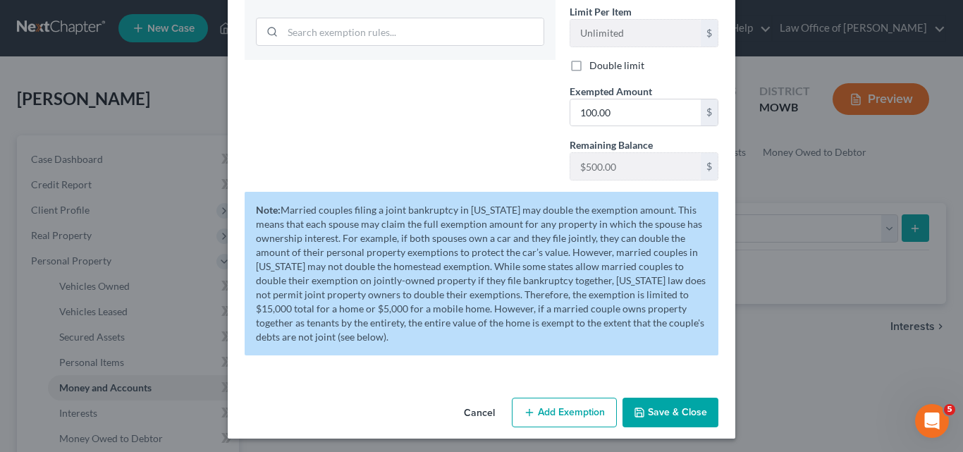
scroll to position [317, 0]
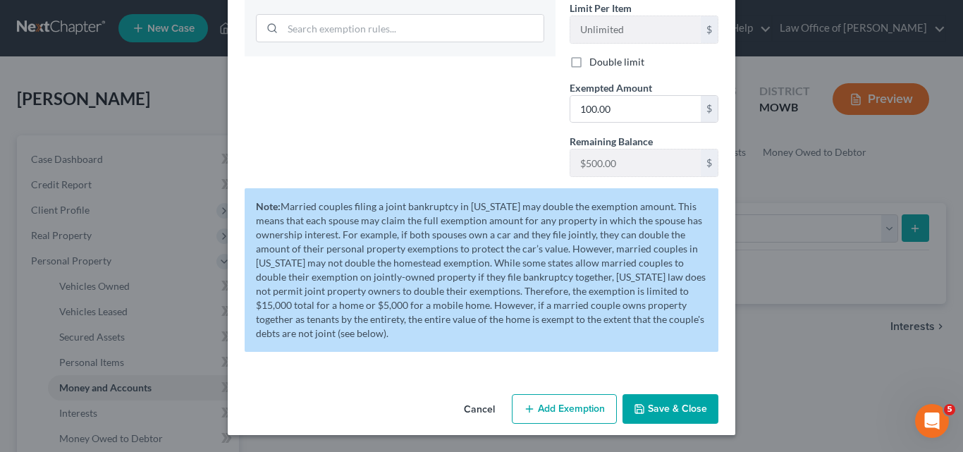
click at [671, 407] on button "Save & Close" at bounding box center [670, 409] width 96 height 30
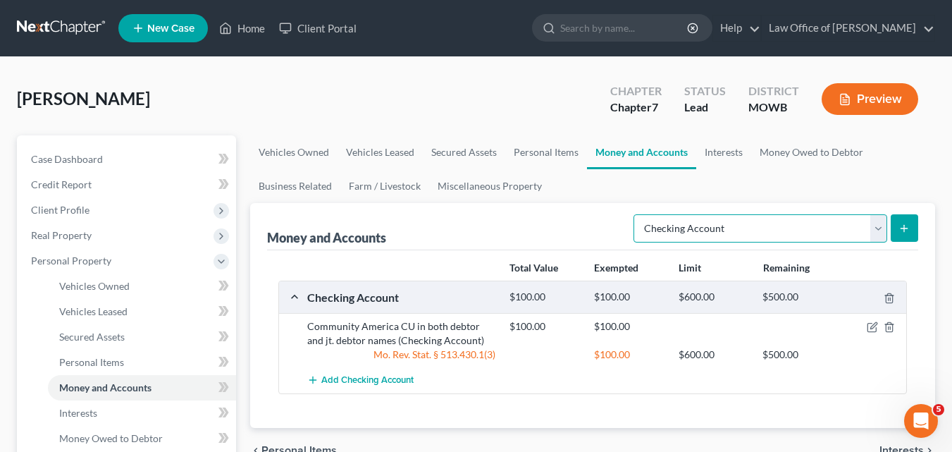
click at [878, 227] on select "Select Account Type Brokerage Cash on Hand Certificates of Deposit Checking Acc…" at bounding box center [761, 228] width 254 height 28
select select "savings"
click at [637, 214] on select "Select Account Type Brokerage Cash on Hand Certificates of Deposit Checking Acc…" at bounding box center [761, 228] width 254 height 28
click at [901, 227] on icon "submit" at bounding box center [904, 228] width 11 height 11
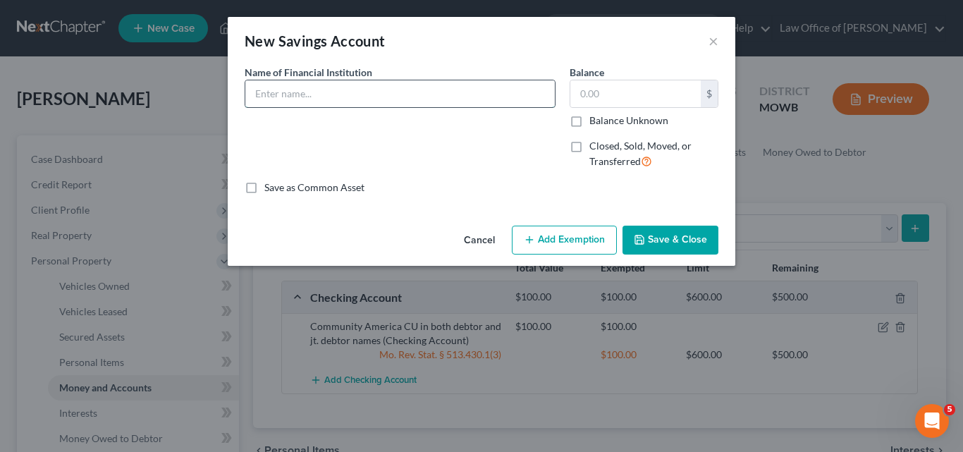
click at [257, 89] on input "text" at bounding box center [399, 93] width 309 height 27
type input "Community America CU belongs to both debtor and jt. debtor"
click at [581, 96] on input "text" at bounding box center [635, 93] width 130 height 27
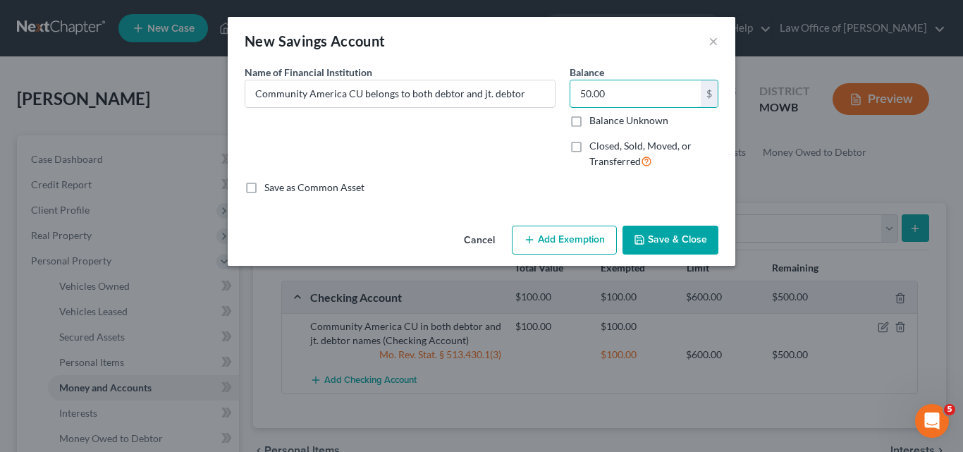
type input "50.00"
click at [564, 243] on button "Add Exemption" at bounding box center [564, 241] width 105 height 30
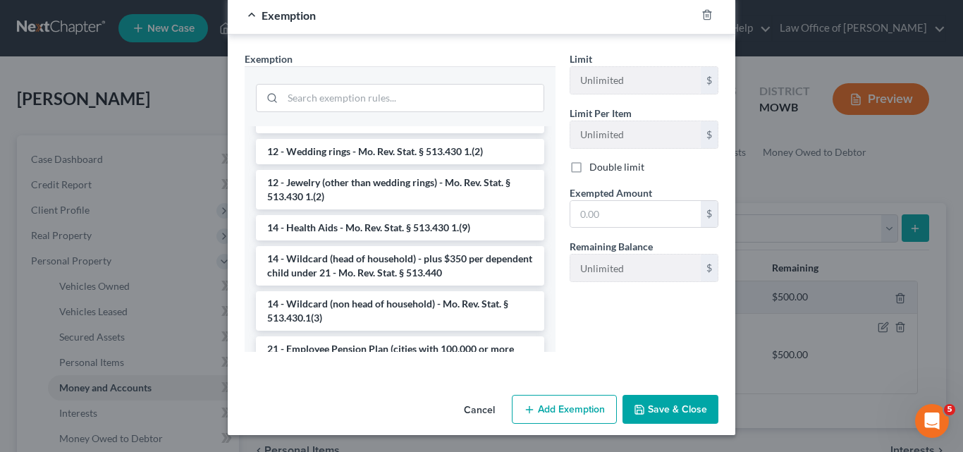
scroll to position [205, 0]
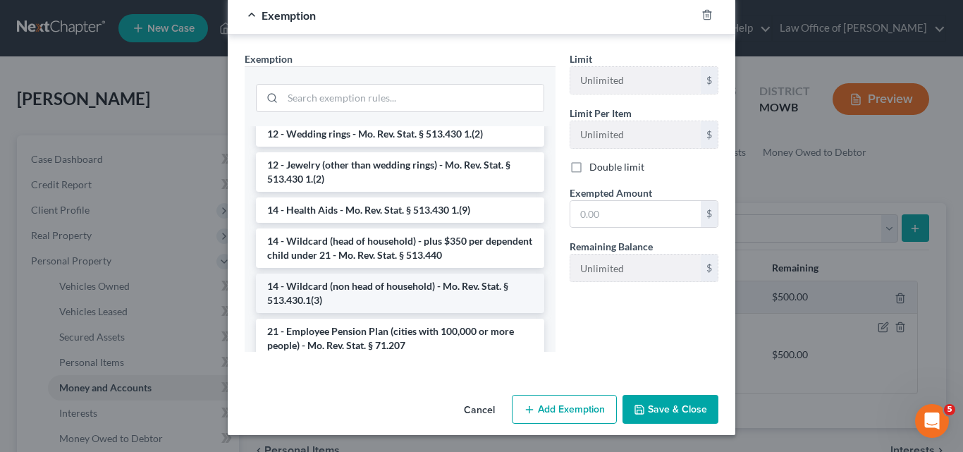
click at [422, 290] on li "14 - Wildcard (non head of household) - Mo. Rev. Stat. § 513.430.1(3)" at bounding box center [400, 293] width 288 height 39
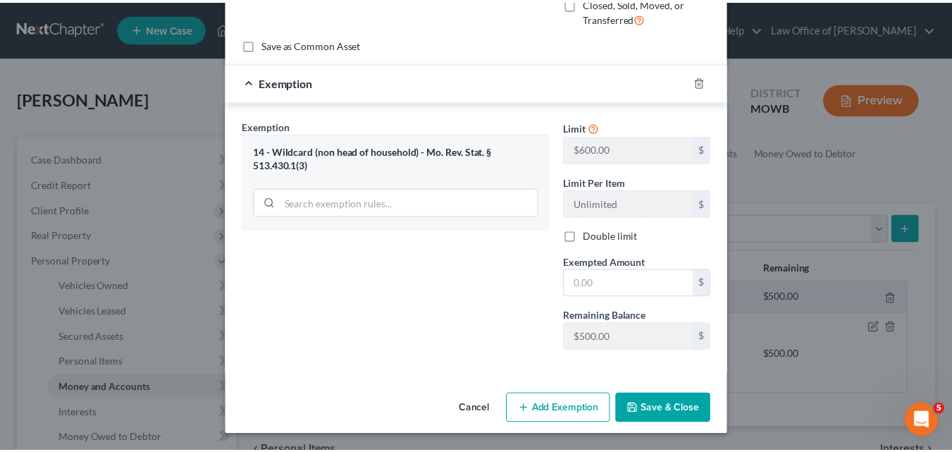
scroll to position [143, 0]
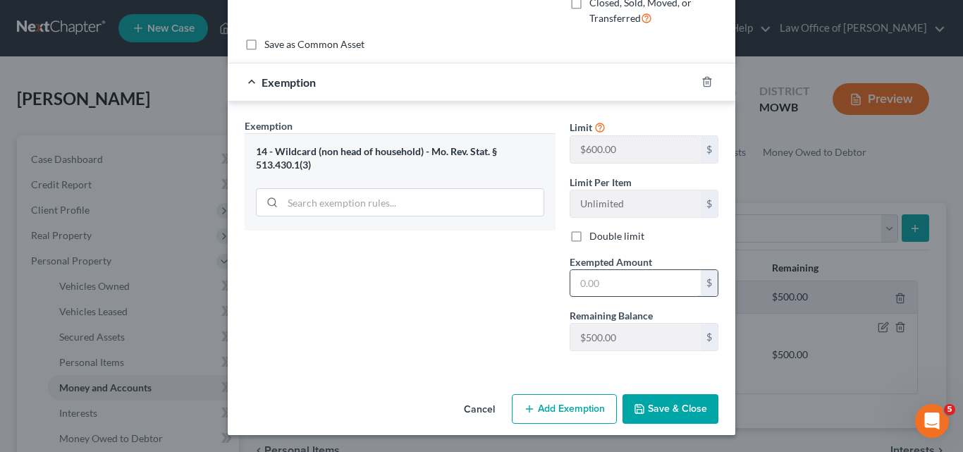
click at [575, 278] on input "text" at bounding box center [635, 283] width 130 height 27
type input "50.00"
click at [661, 406] on button "Save & Close" at bounding box center [670, 409] width 96 height 30
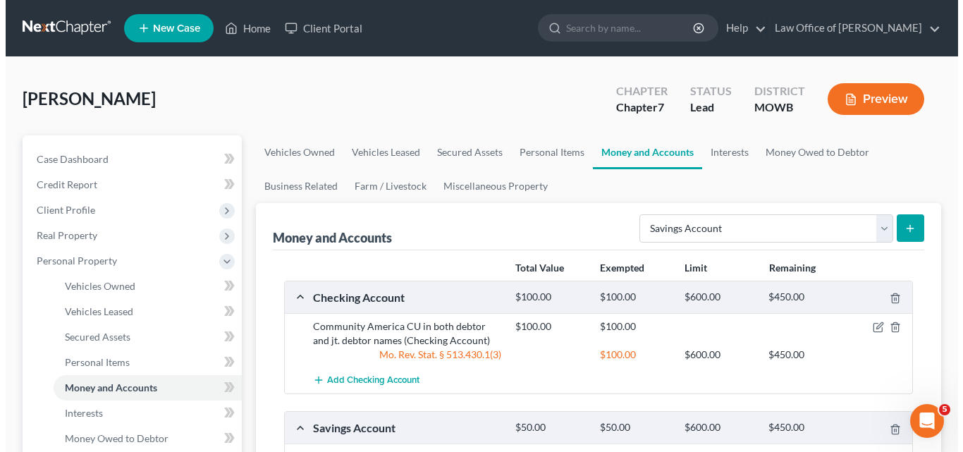
scroll to position [141, 0]
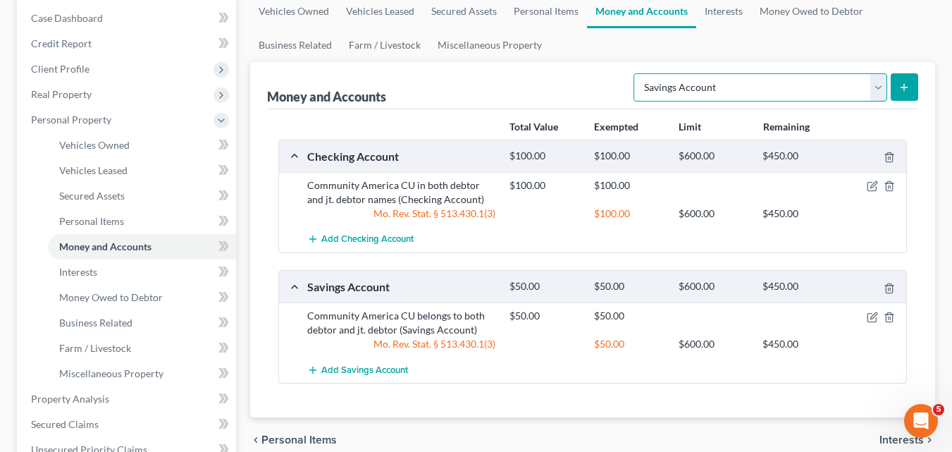
click at [878, 86] on select "Select Account Type Brokerage Cash on Hand Certificates of Deposit Checking Acc…" at bounding box center [761, 87] width 254 height 28
select select "checking"
click at [637, 73] on select "Select Account Type Brokerage Cash on Hand Certificates of Deposit Checking Acc…" at bounding box center [761, 87] width 254 height 28
click at [913, 82] on button "submit" at bounding box center [904, 86] width 27 height 27
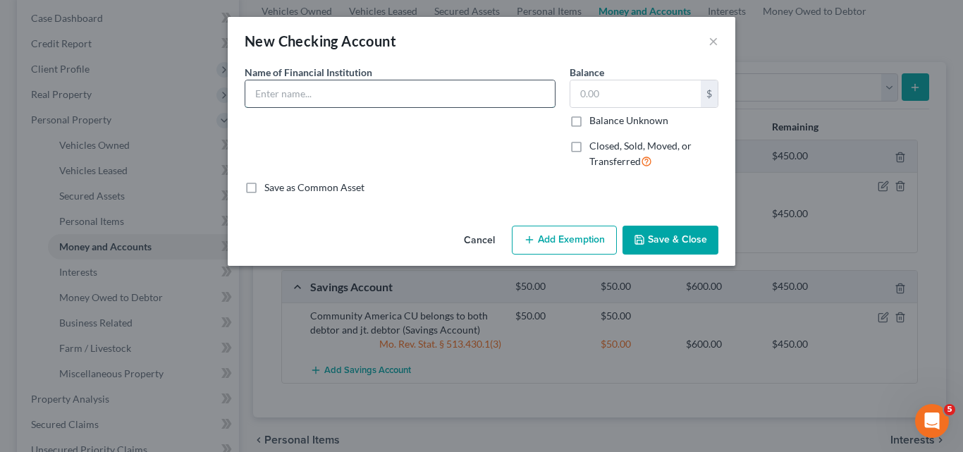
click at [264, 91] on input "text" at bounding box center [399, 93] width 309 height 27
type input "Chase Bank 2 checking accts belonging to debtor only"
click at [583, 96] on input "text" at bounding box center [635, 93] width 130 height 27
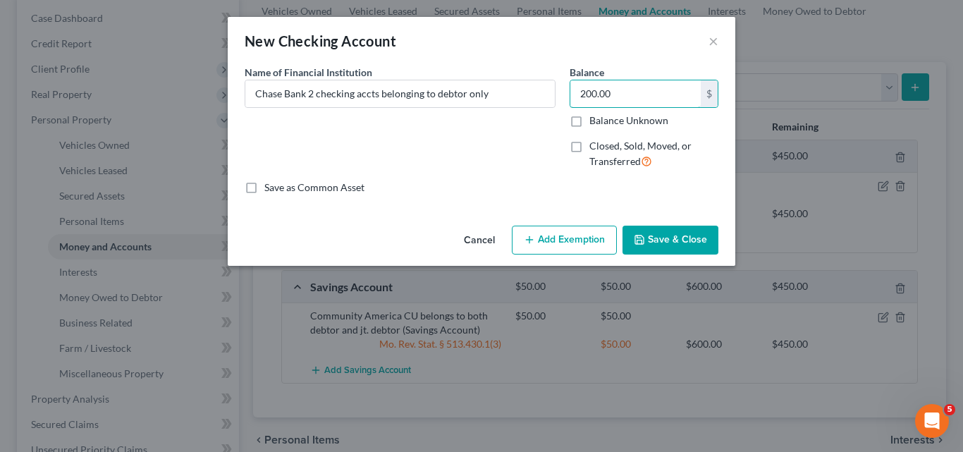
type input "200.00"
click at [560, 240] on button "Add Exemption" at bounding box center [564, 241] width 105 height 30
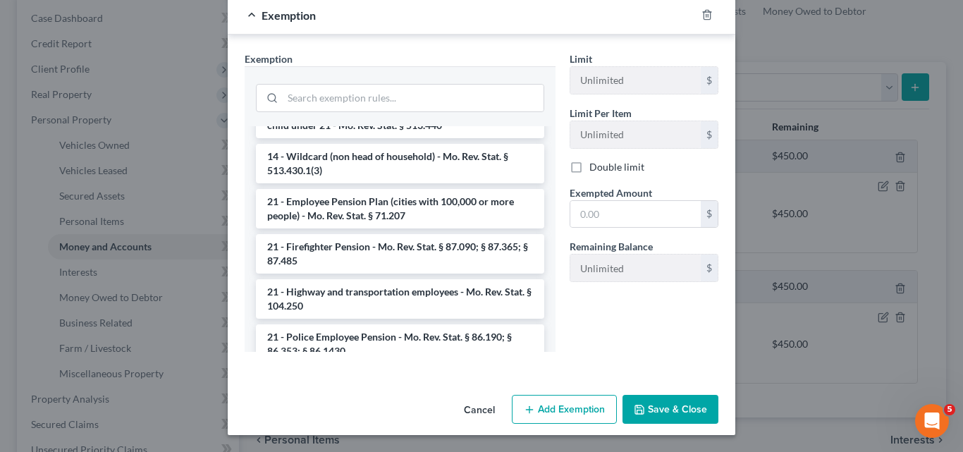
scroll to position [306, 0]
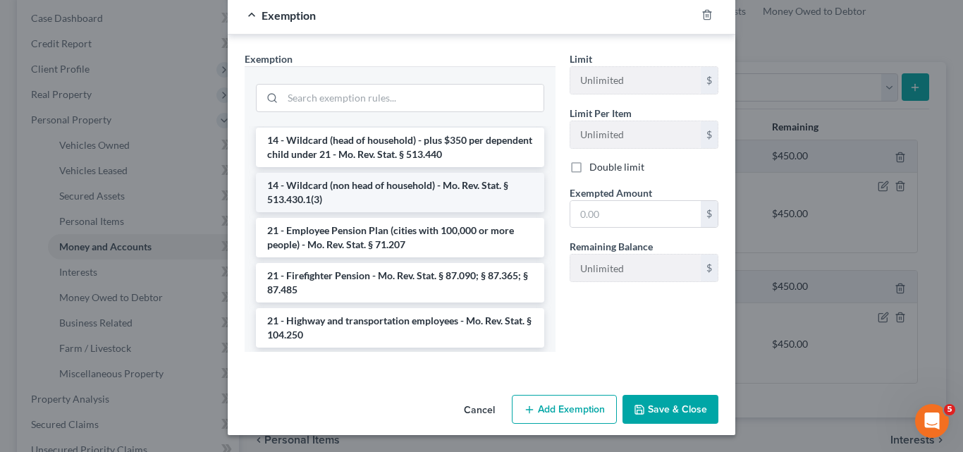
click at [393, 186] on li "14 - Wildcard (non head of household) - Mo. Rev. Stat. § 513.430.1(3)" at bounding box center [400, 192] width 288 height 39
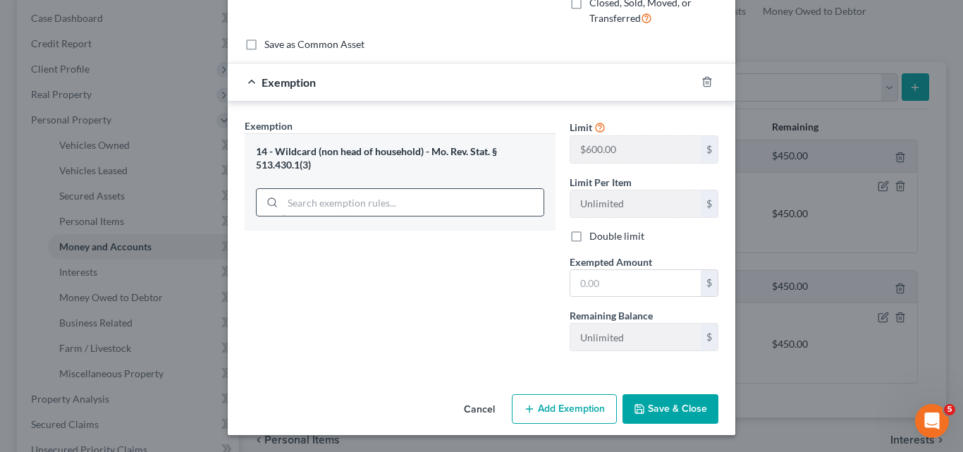
scroll to position [143, 0]
click at [575, 278] on input "text" at bounding box center [635, 283] width 130 height 27
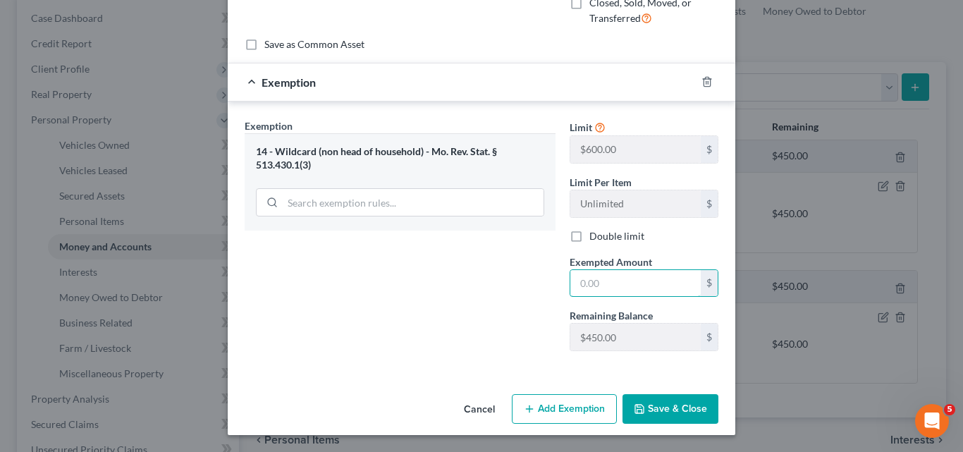
type input "200.00"
click at [668, 405] on button "Save & Close" at bounding box center [670, 409] width 96 height 30
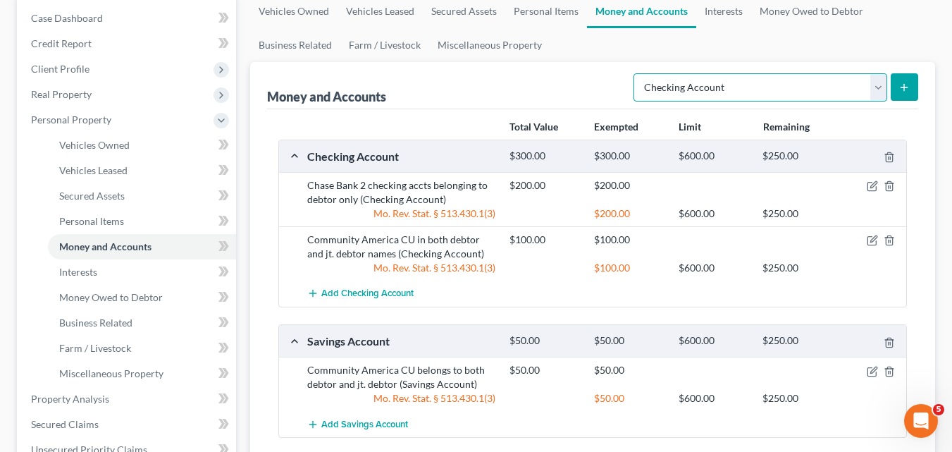
click at [876, 83] on select "Select Account Type Brokerage Cash on Hand Certificates of Deposit Checking Acc…" at bounding box center [761, 87] width 254 height 28
select select "savings"
click at [637, 73] on select "Select Account Type Brokerage Cash on Hand Certificates of Deposit Checking Acc…" at bounding box center [761, 87] width 254 height 28
click at [902, 82] on icon "submit" at bounding box center [904, 87] width 11 height 11
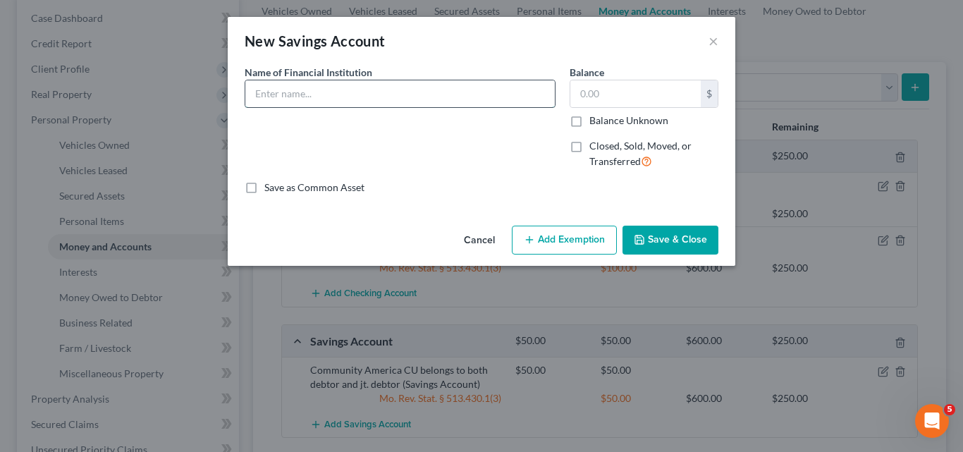
click at [274, 88] on input "text" at bounding box center [399, 93] width 309 height 27
type input "Chase Bank 2 savings accts belonging to debtor"
click at [578, 88] on input "text" at bounding box center [635, 93] width 130 height 27
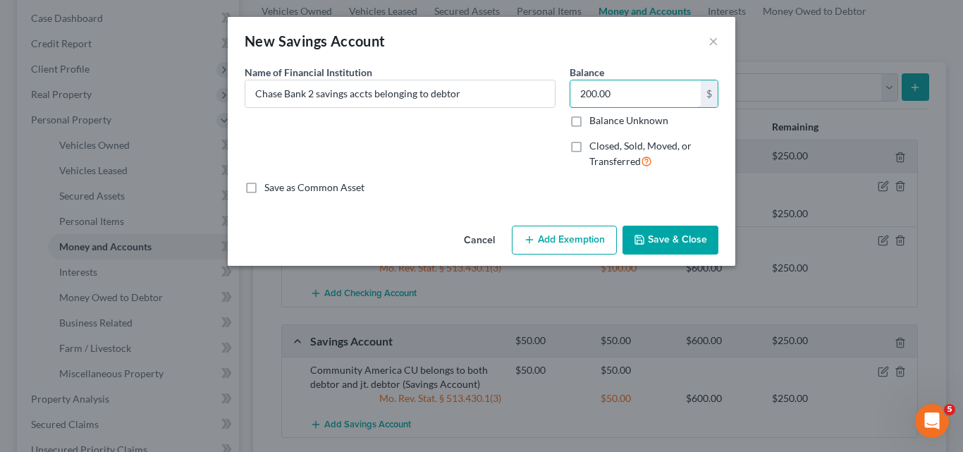
type input "200.00"
click at [554, 242] on button "Add Exemption" at bounding box center [564, 241] width 105 height 30
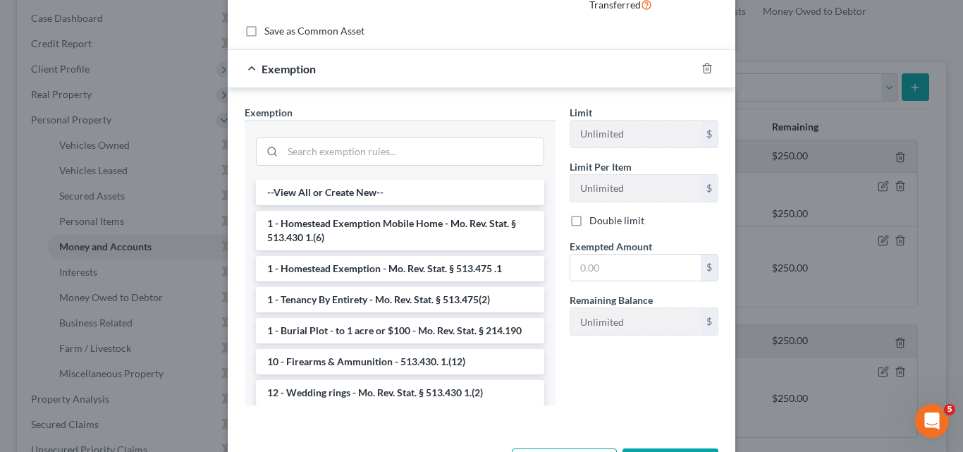
scroll to position [210, 0]
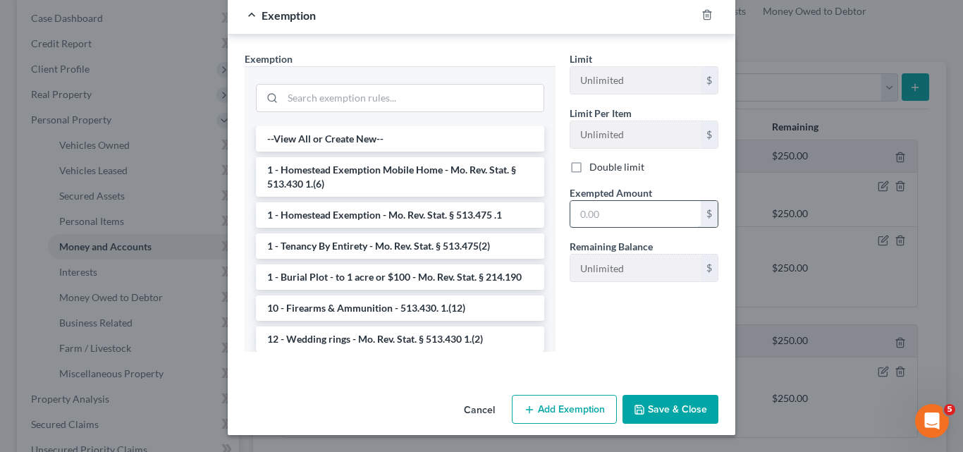
click at [572, 211] on input "text" at bounding box center [635, 214] width 130 height 27
type input "200.00"
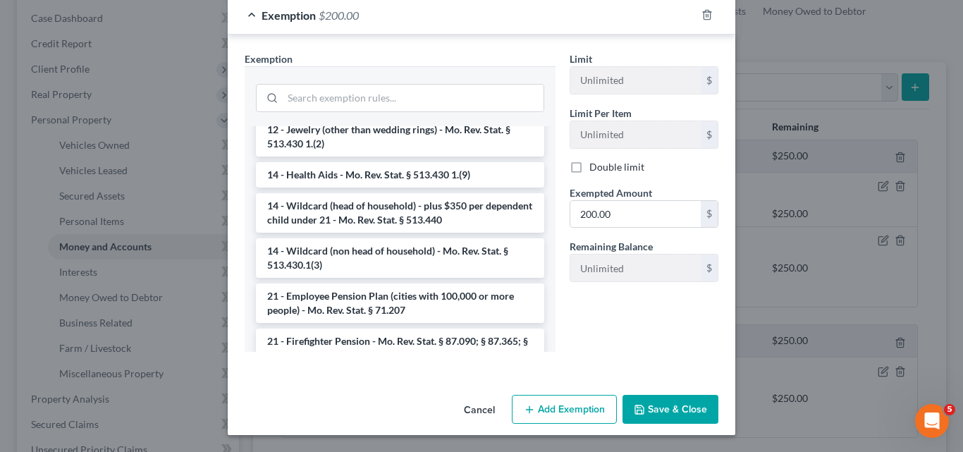
scroll to position [247, 0]
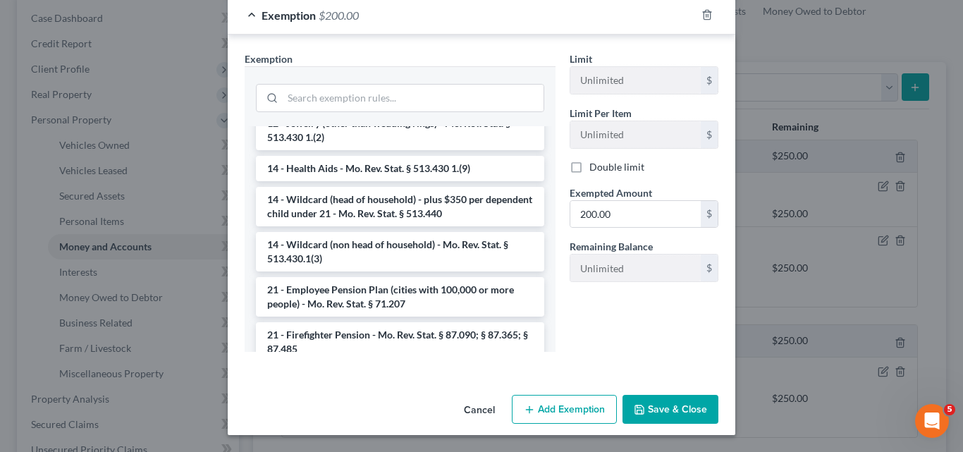
click at [388, 247] on li "14 - Wildcard (non head of household) - Mo. Rev. Stat. § 513.430.1(3)" at bounding box center [400, 251] width 288 height 39
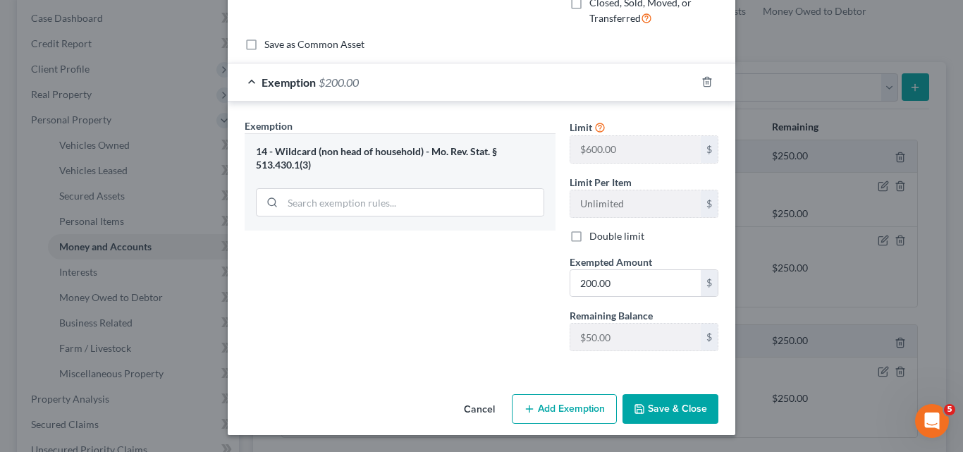
scroll to position [143, 0]
click at [673, 405] on button "Save & Close" at bounding box center [670, 409] width 96 height 30
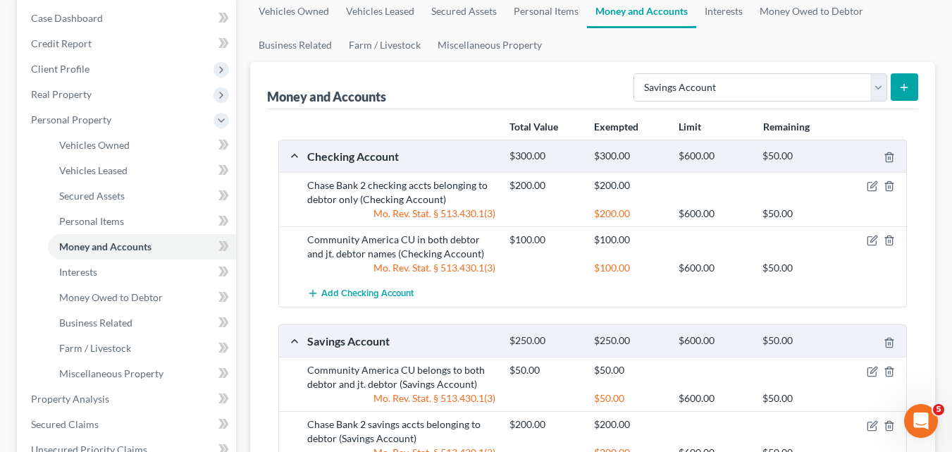
click at [903, 84] on icon "submit" at bounding box center [904, 87] width 11 height 11
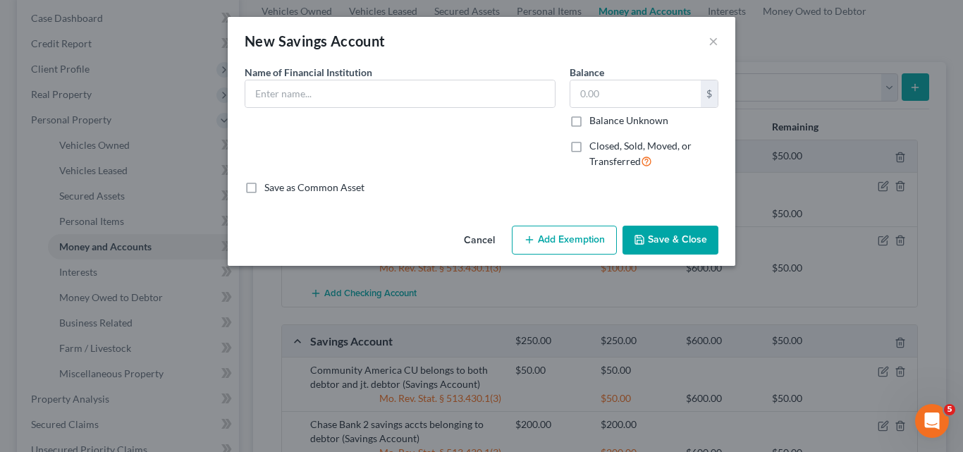
click at [481, 240] on button "Cancel" at bounding box center [480, 241] width 54 height 28
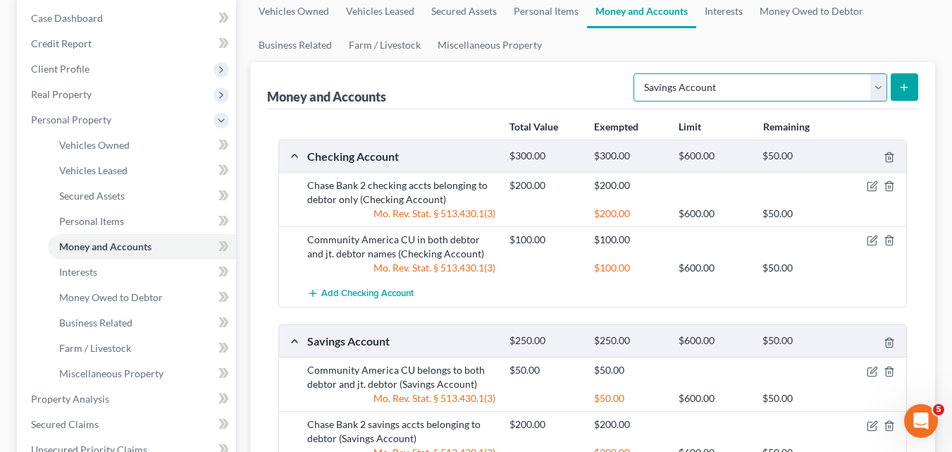
click at [878, 87] on select "Select Account Type Brokerage Cash on Hand Certificates of Deposit Checking Acc…" at bounding box center [761, 87] width 254 height 28
select select "other"
click at [637, 73] on select "Select Account Type Brokerage Cash on Hand Certificates of Deposit Checking Acc…" at bounding box center [761, 87] width 254 height 28
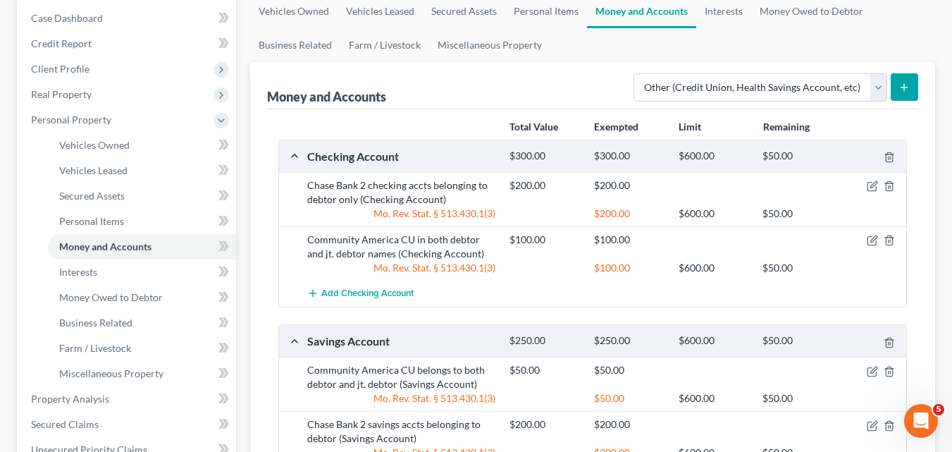
click at [910, 88] on icon "submit" at bounding box center [904, 87] width 11 height 11
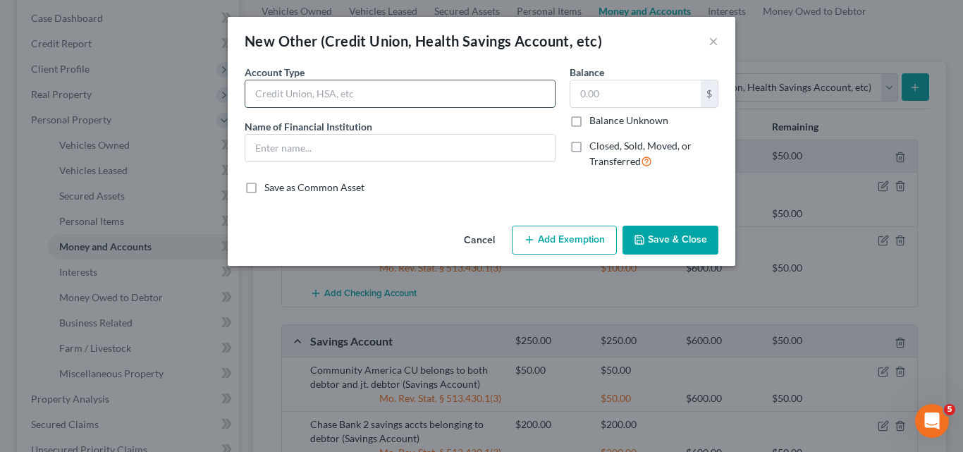
click at [260, 91] on input "text" at bounding box center [399, 93] width 309 height 27
click at [348, 88] on input "Venmo belongs to" at bounding box center [399, 93] width 309 height 27
type input "Venmo belongs to jt. debtor only"
click at [581, 92] on input "text" at bounding box center [635, 93] width 130 height 27
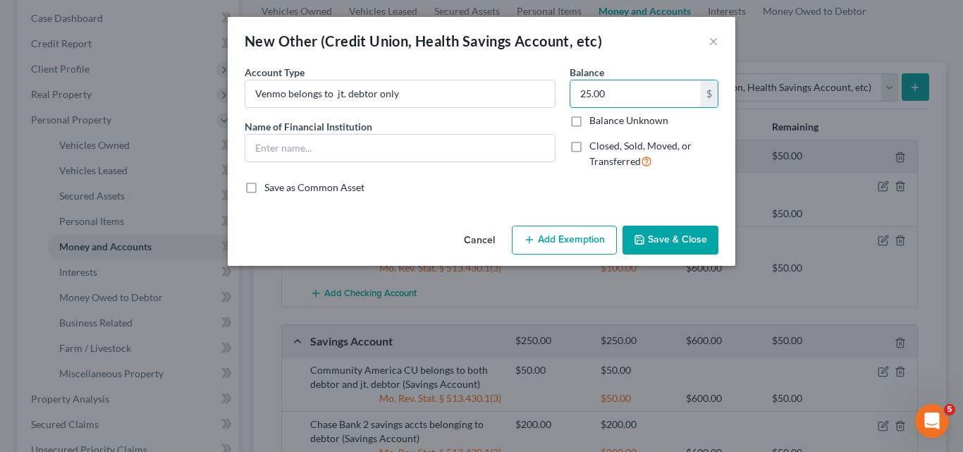
type input "25.00"
click at [577, 243] on button "Add Exemption" at bounding box center [564, 241] width 105 height 30
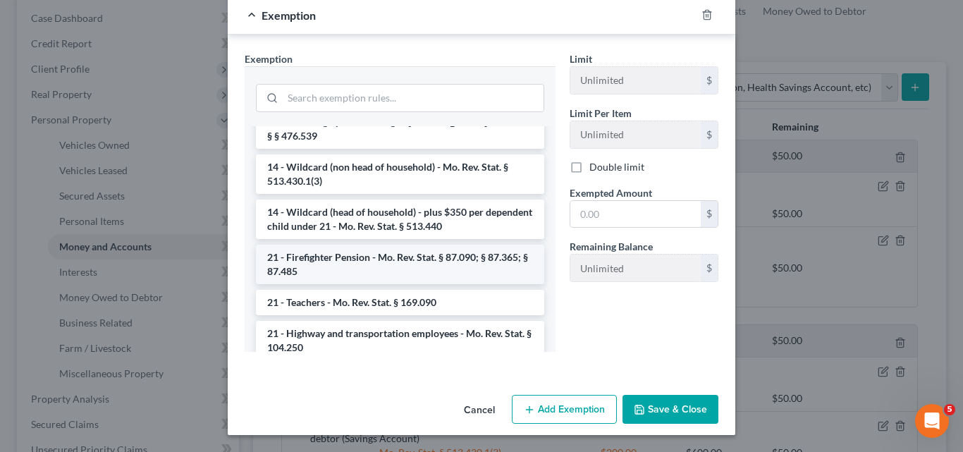
scroll to position [1303, 0]
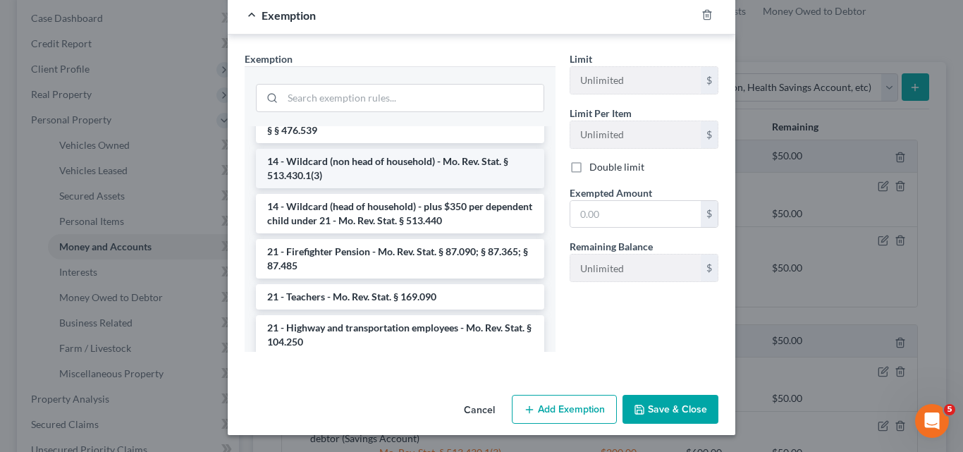
click at [360, 186] on li "14 - Wildcard (non head of household) - Mo. Rev. Stat. § 513.430.1(3)" at bounding box center [400, 168] width 288 height 39
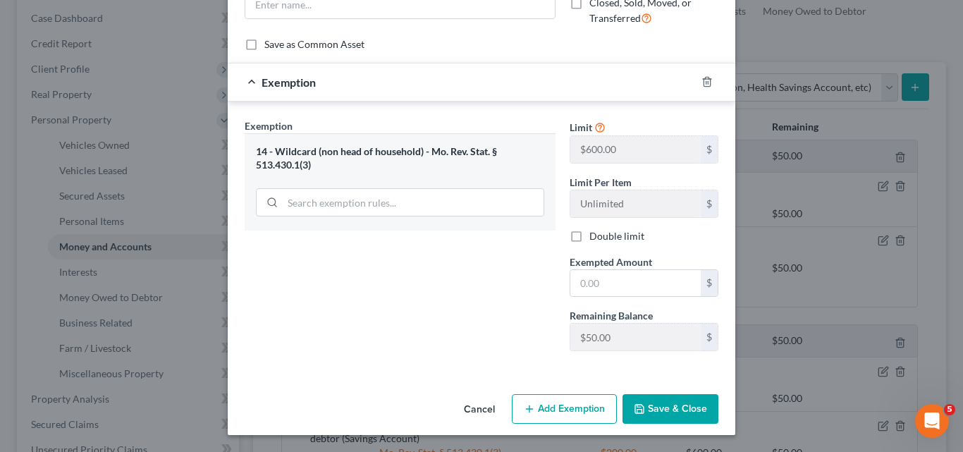
scroll to position [143, 0]
click at [572, 278] on input "text" at bounding box center [635, 283] width 130 height 27
type input "25.00"
click at [673, 406] on button "Save & Close" at bounding box center [670, 409] width 96 height 30
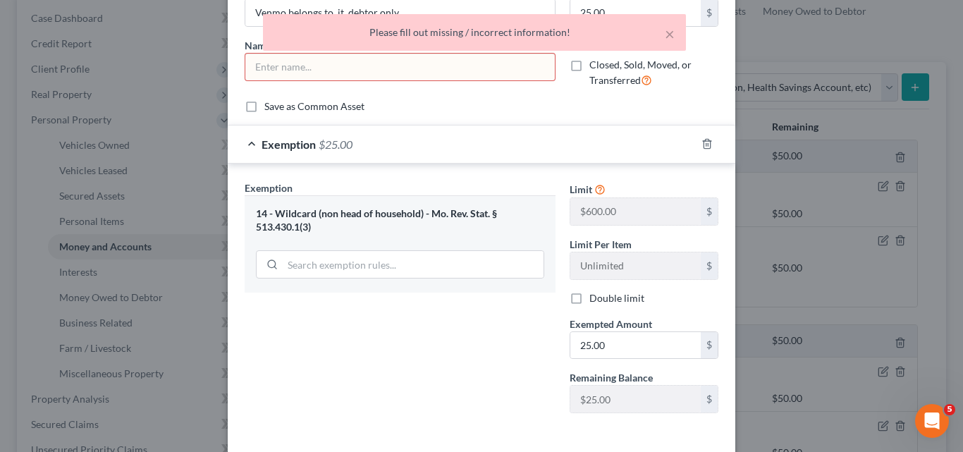
scroll to position [0, 0]
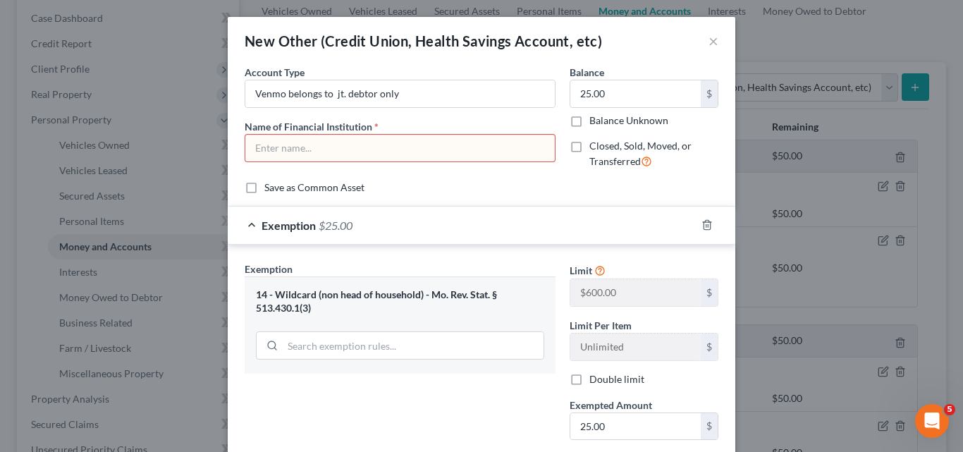
click at [250, 146] on input "text" at bounding box center [399, 148] width 309 height 27
